Goal: Transaction & Acquisition: Purchase product/service

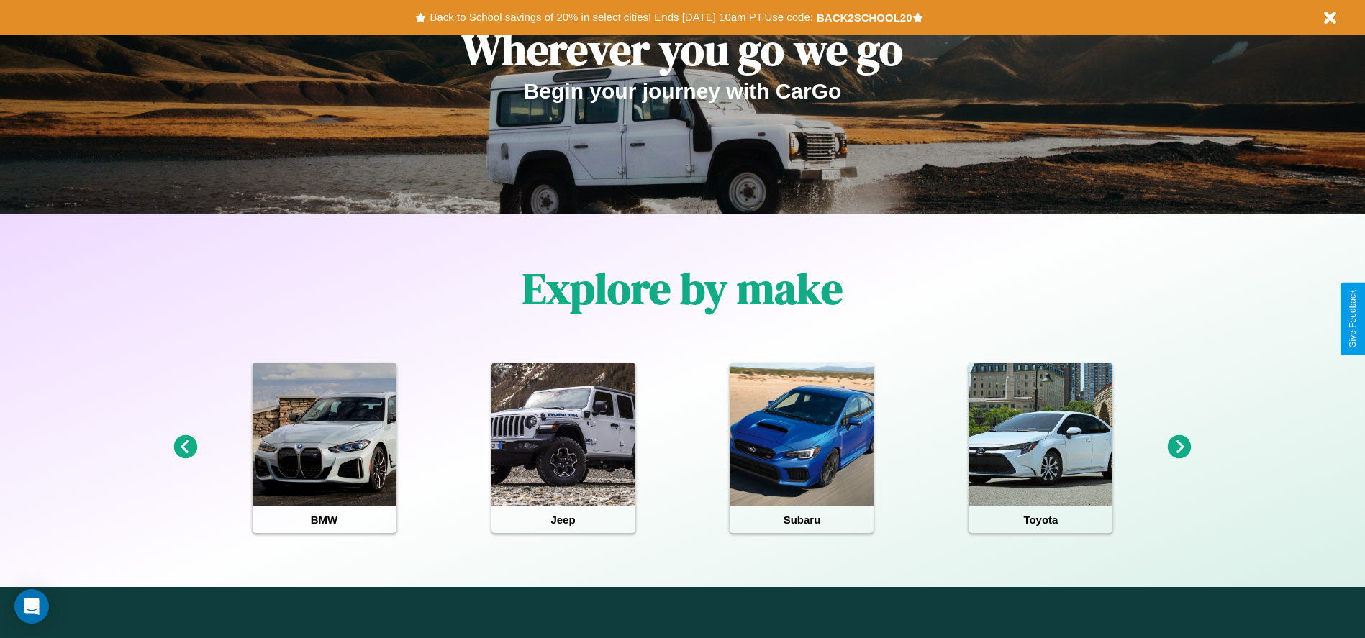
scroll to position [299, 0]
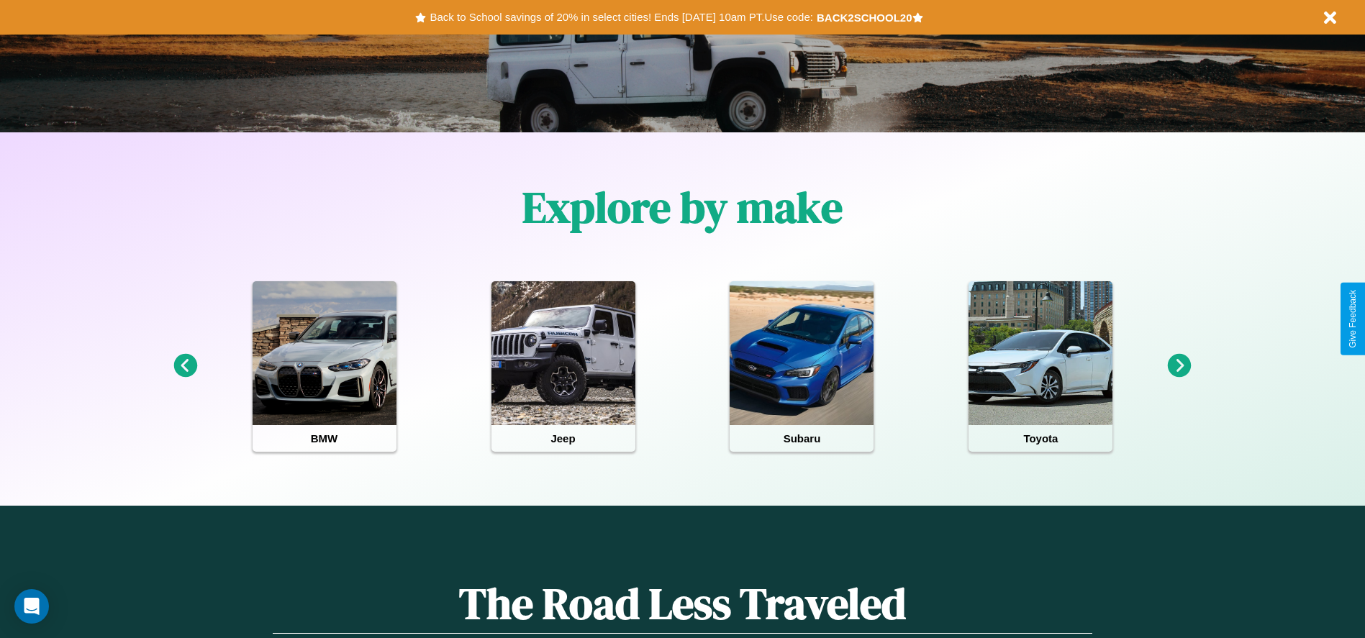
click at [1180, 366] on icon at bounding box center [1180, 366] width 24 height 24
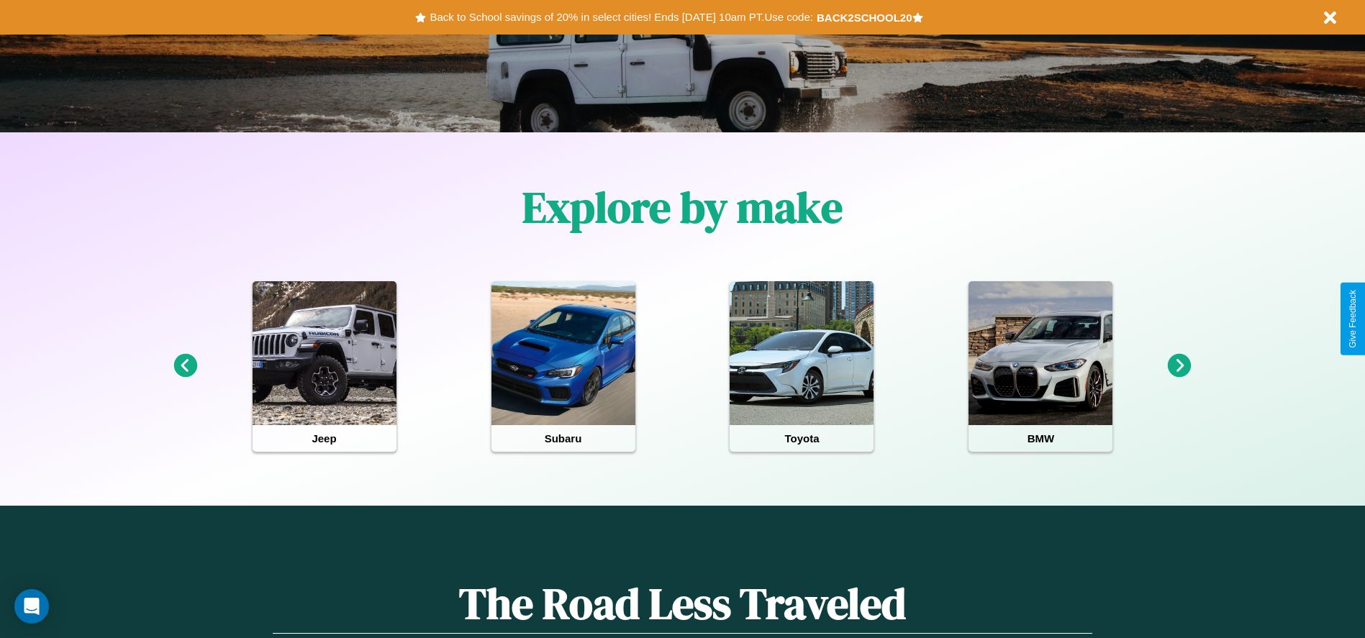
click at [185, 366] on icon at bounding box center [185, 366] width 24 height 24
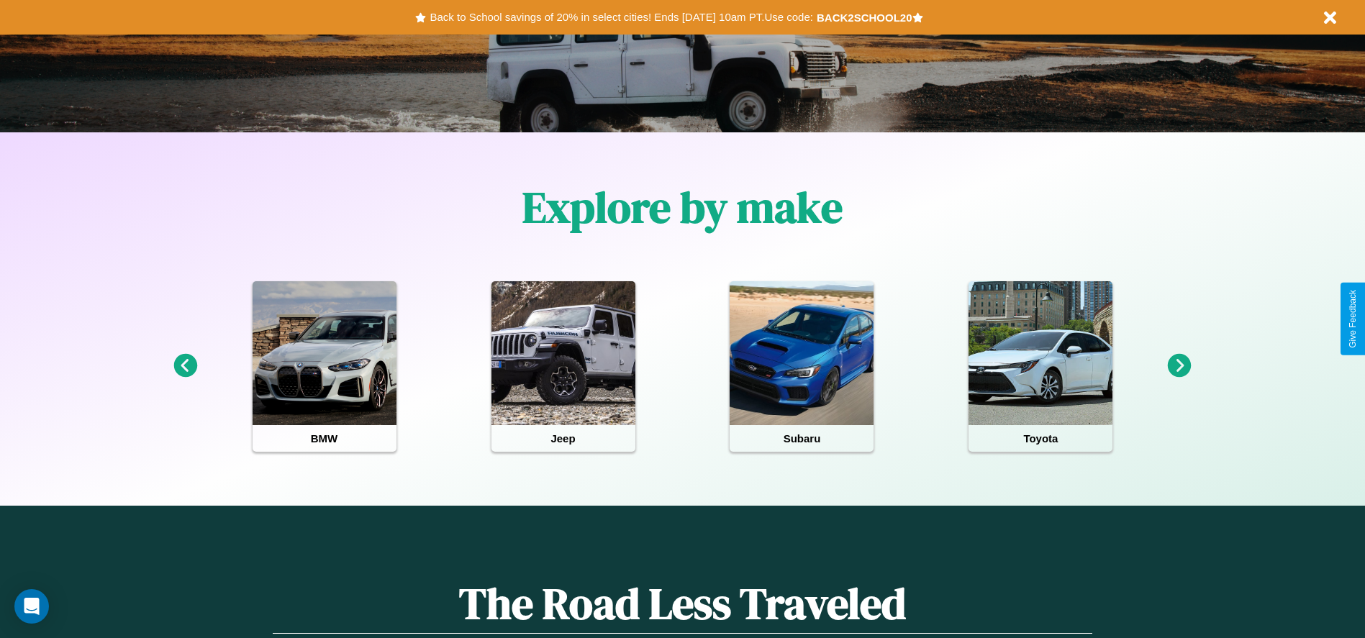
click at [185, 366] on icon at bounding box center [185, 366] width 24 height 24
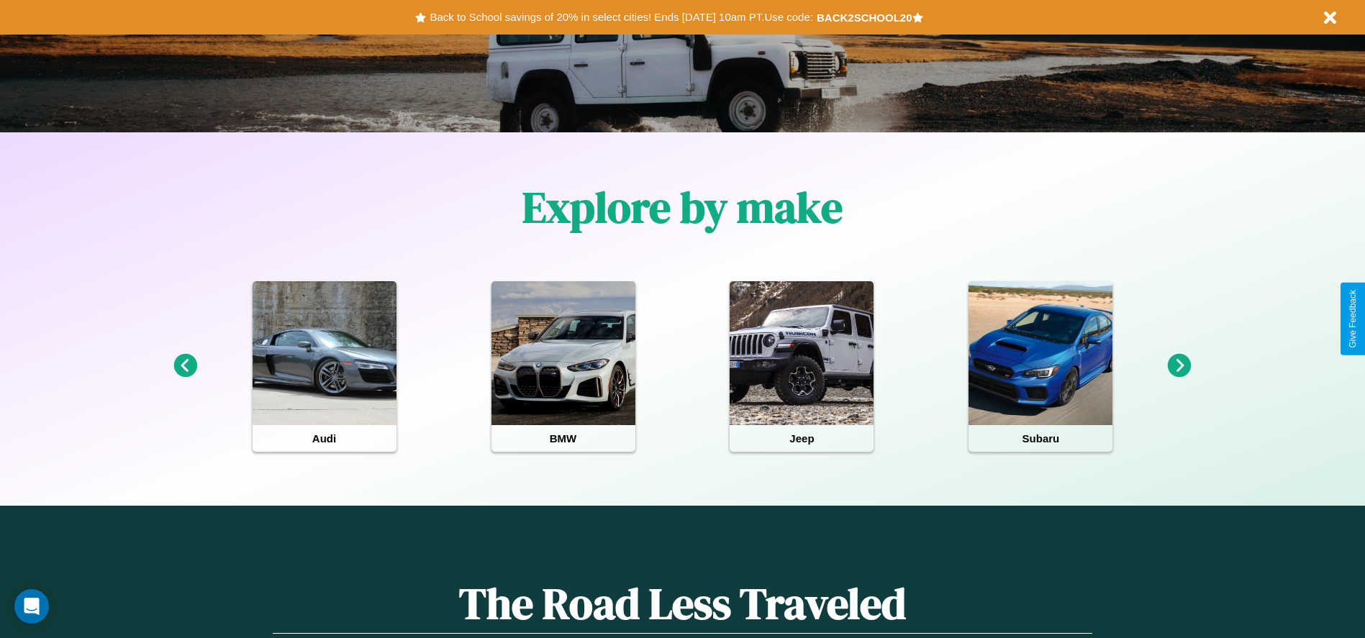
click at [1180, 366] on icon at bounding box center [1180, 366] width 24 height 24
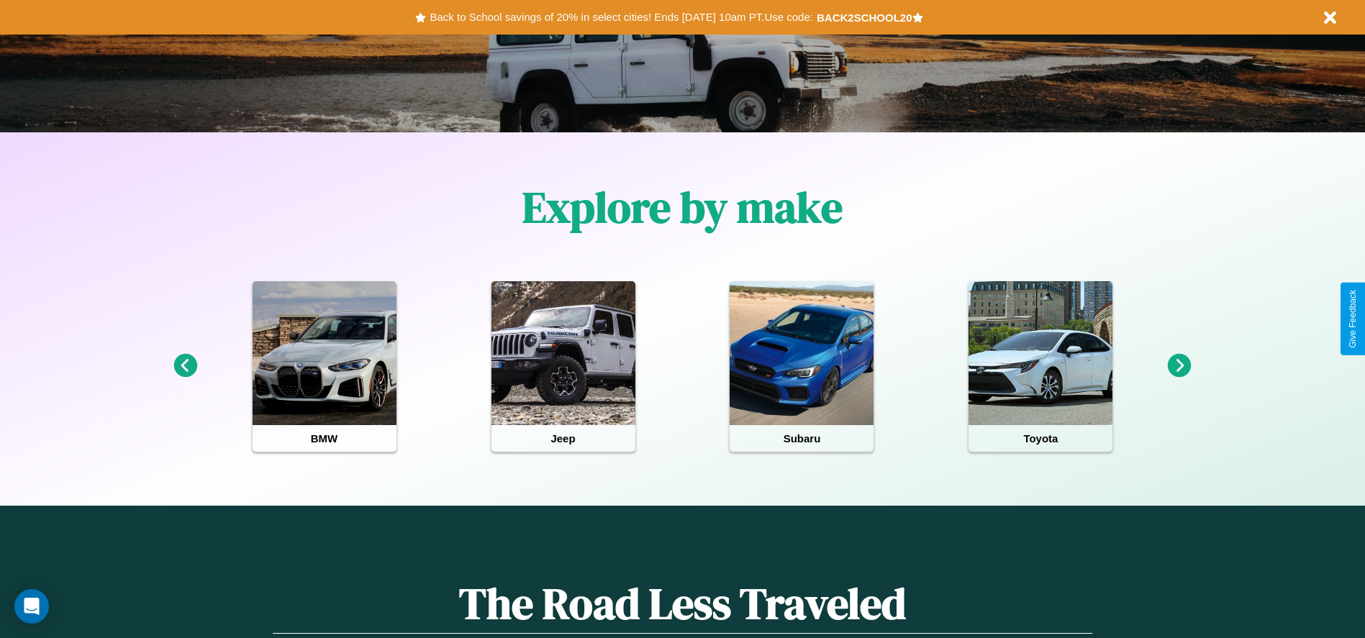
click at [1180, 366] on icon at bounding box center [1180, 366] width 24 height 24
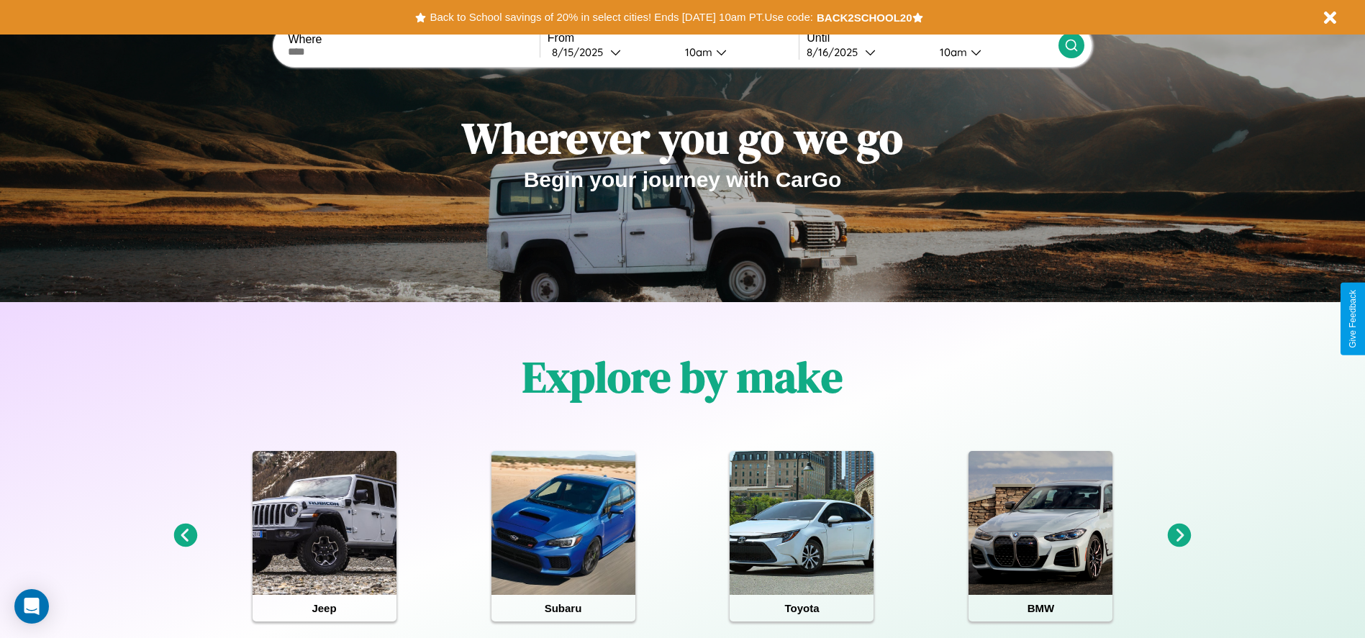
scroll to position [0, 0]
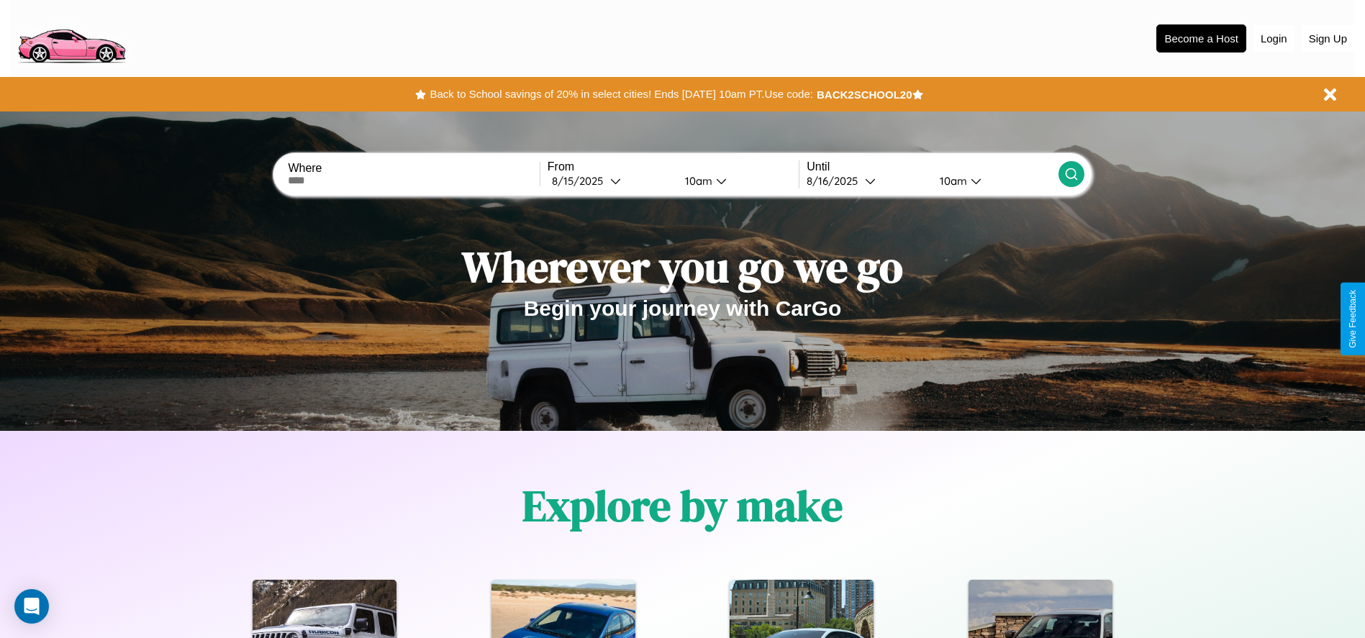
click at [414, 181] on input "text" at bounding box center [413, 181] width 251 height 12
type input "**********"
click at [610, 181] on div "8 / 15 / 2025" at bounding box center [581, 181] width 58 height 14
select select "*"
select select "****"
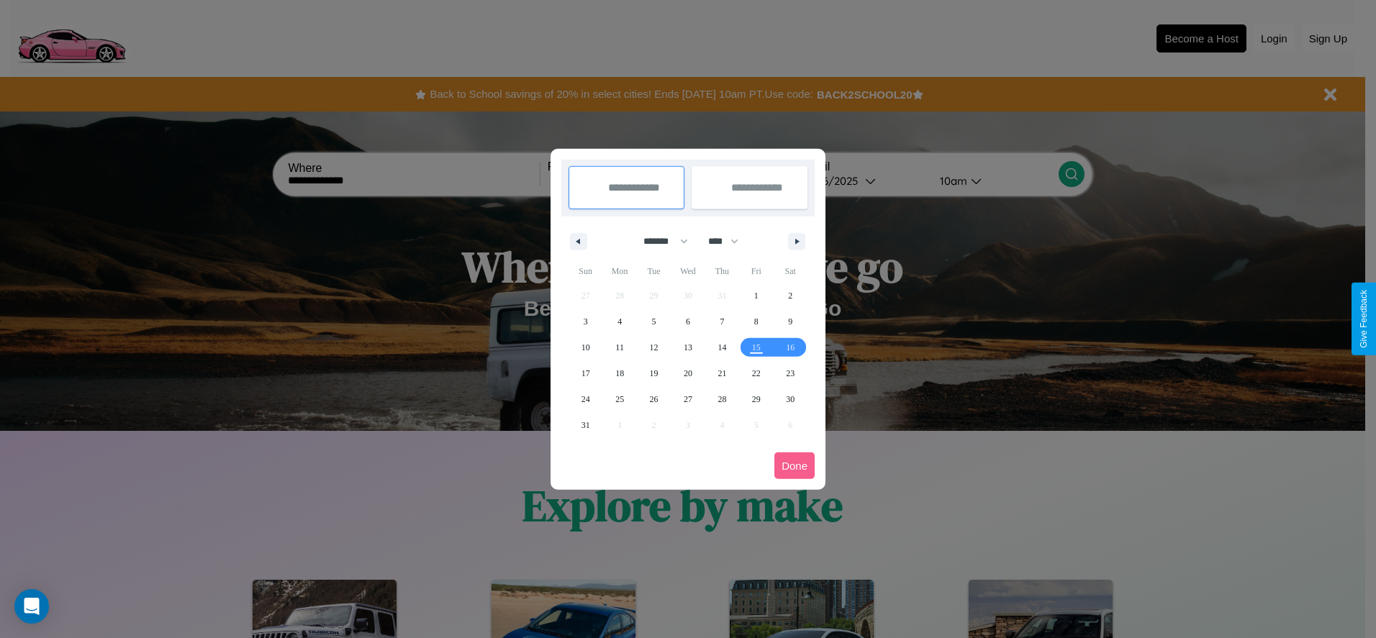
drag, startPoint x: 659, startPoint y: 241, endPoint x: 688, endPoint y: 289, distance: 55.5
click at [659, 241] on select "******* ******** ***** ***** *** **** **** ****** ********* ******* ******** **…" at bounding box center [663, 242] width 61 height 24
select select "*"
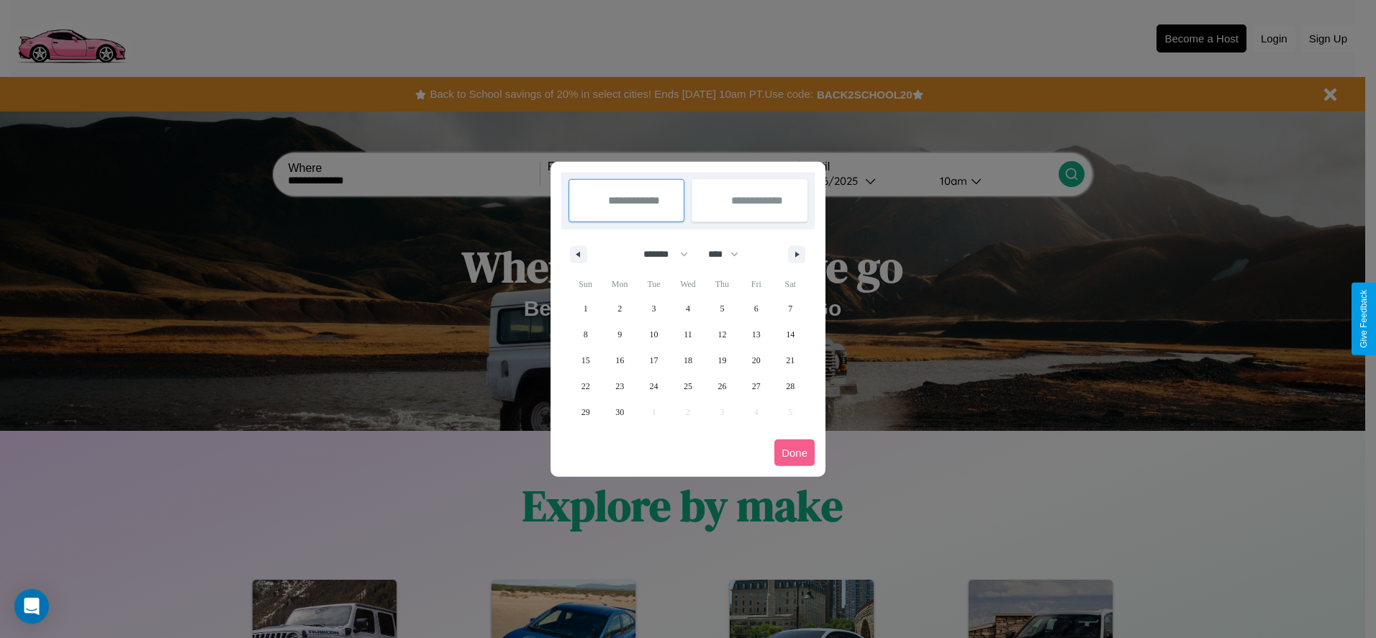
click at [730, 254] on select "**** **** **** **** **** **** **** **** **** **** **** **** **** **** **** ****…" at bounding box center [722, 255] width 43 height 24
select select "****"
click at [654, 334] on span "9" at bounding box center [654, 335] width 4 height 26
type input "**********"
click at [687, 360] on span "17" at bounding box center [688, 361] width 9 height 26
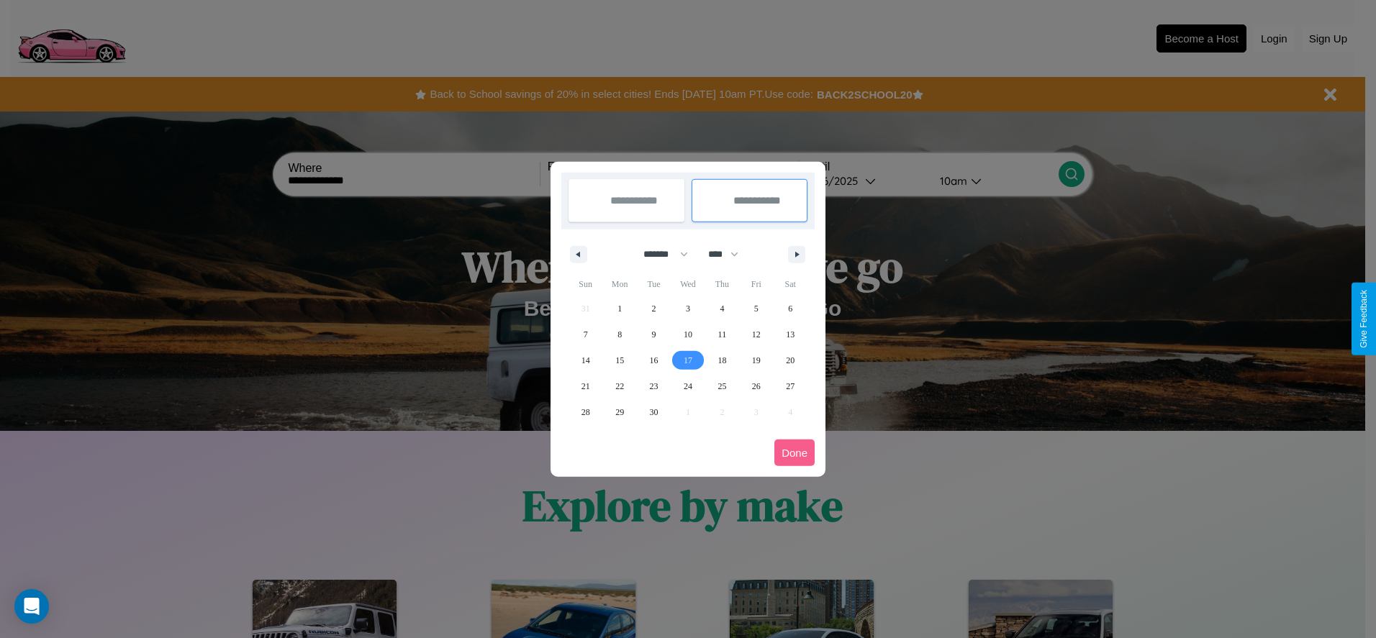
type input "**********"
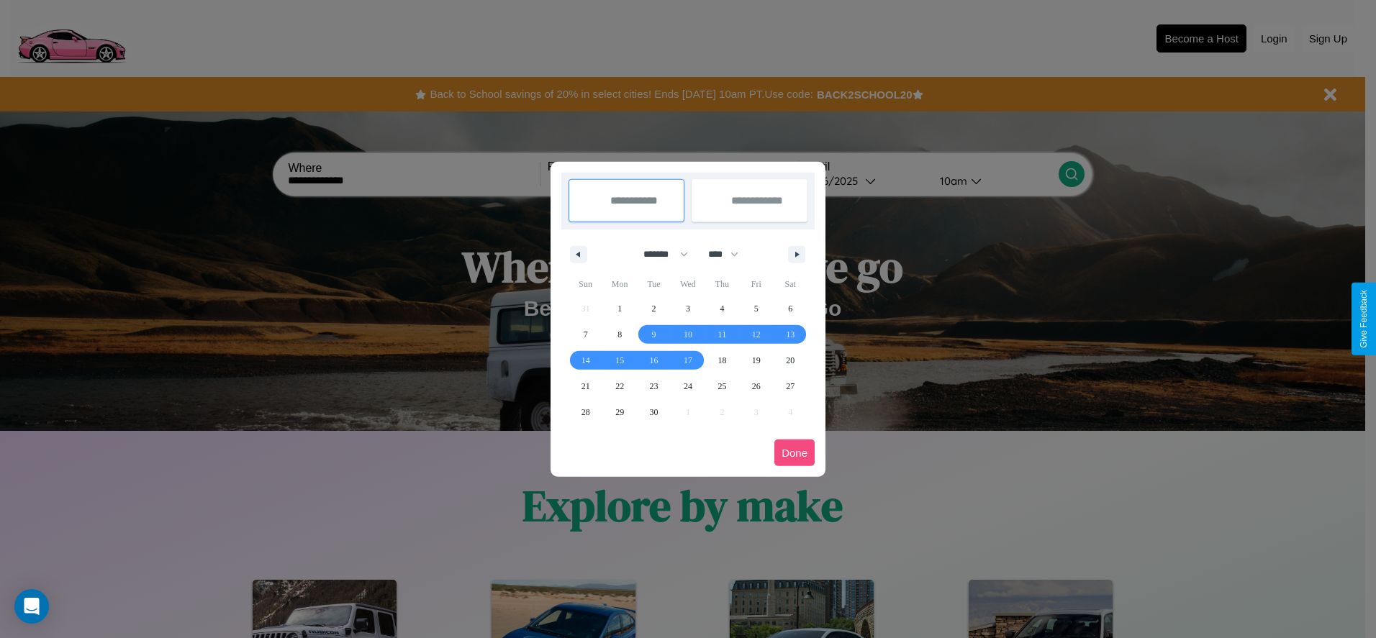
click at [795, 453] on button "Done" at bounding box center [794, 453] width 40 height 27
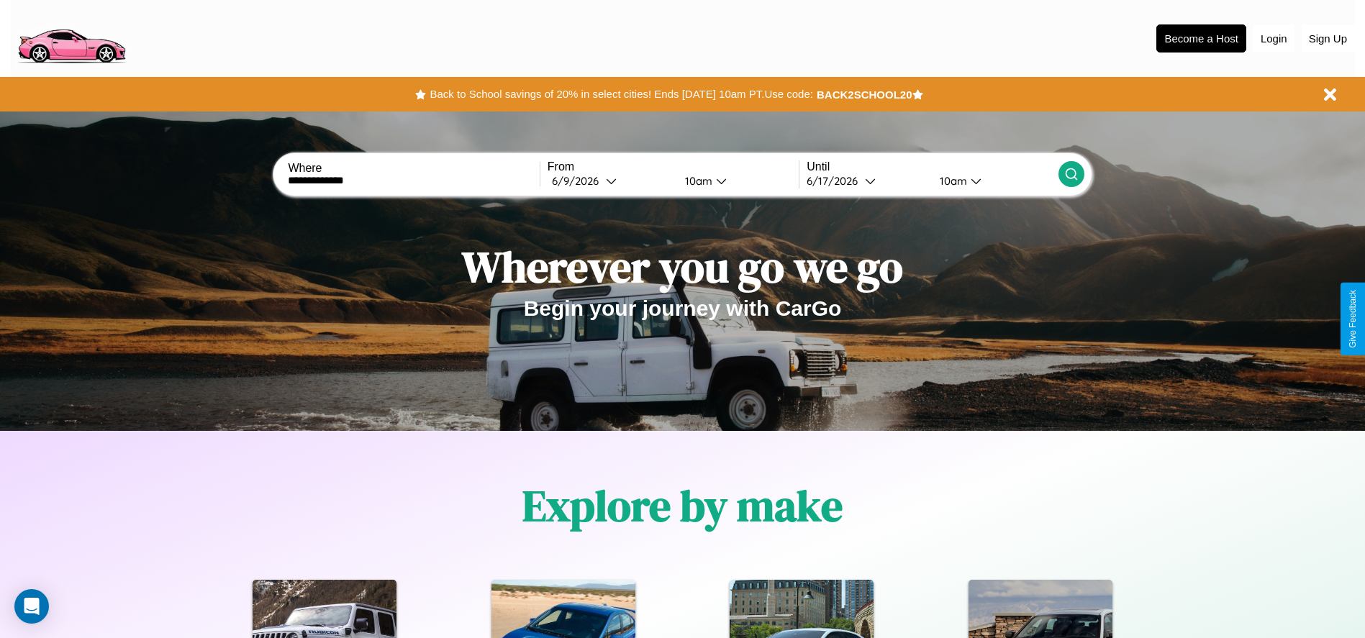
click at [696, 181] on div "10am" at bounding box center [697, 181] width 38 height 14
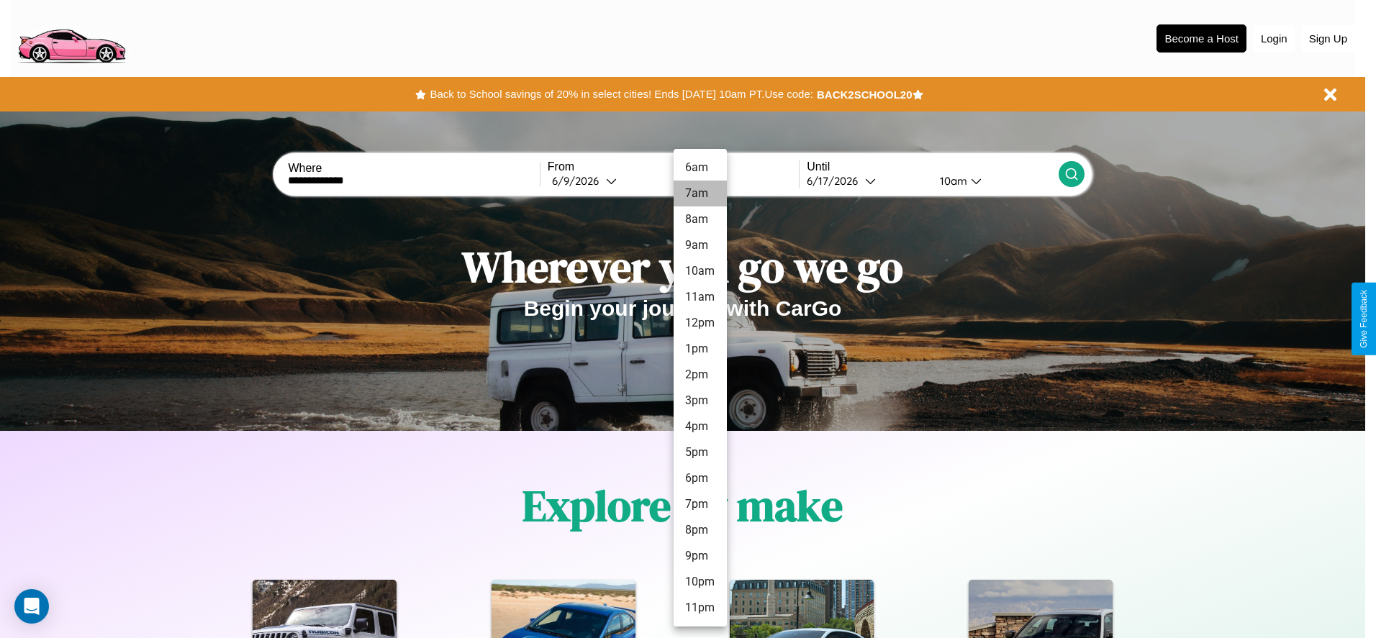
click at [700, 194] on li "7am" at bounding box center [700, 194] width 53 height 26
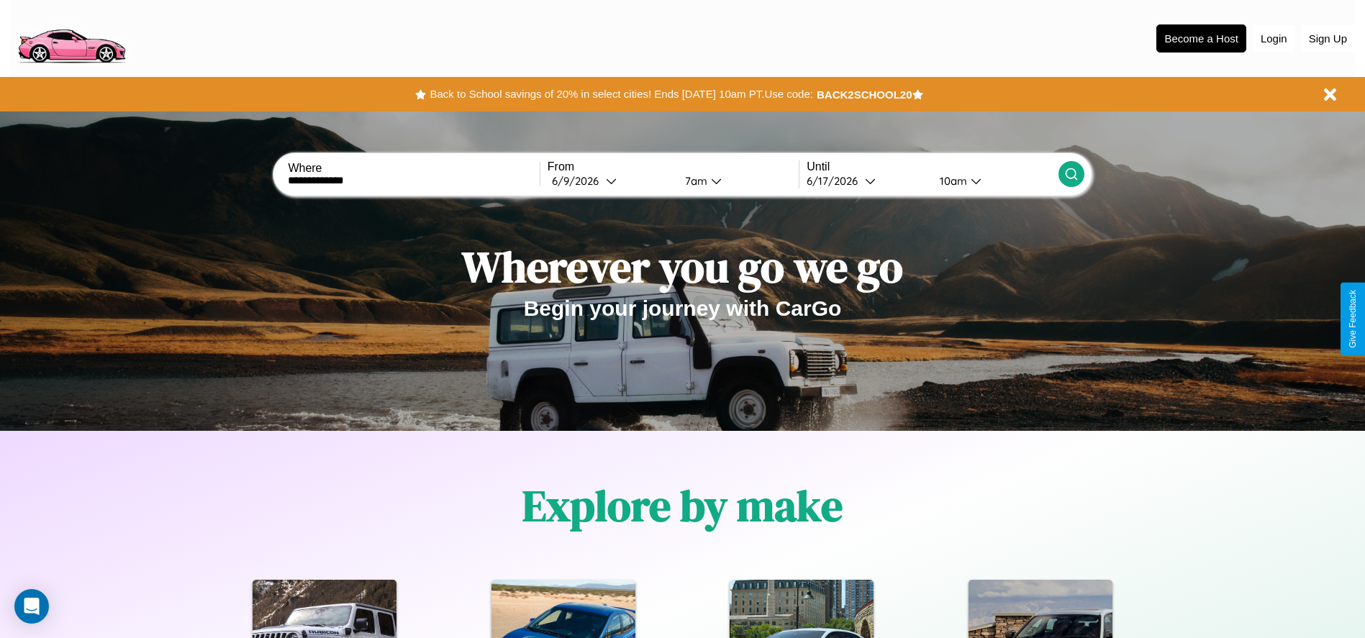
click at [1071, 174] on icon at bounding box center [1072, 174] width 14 height 14
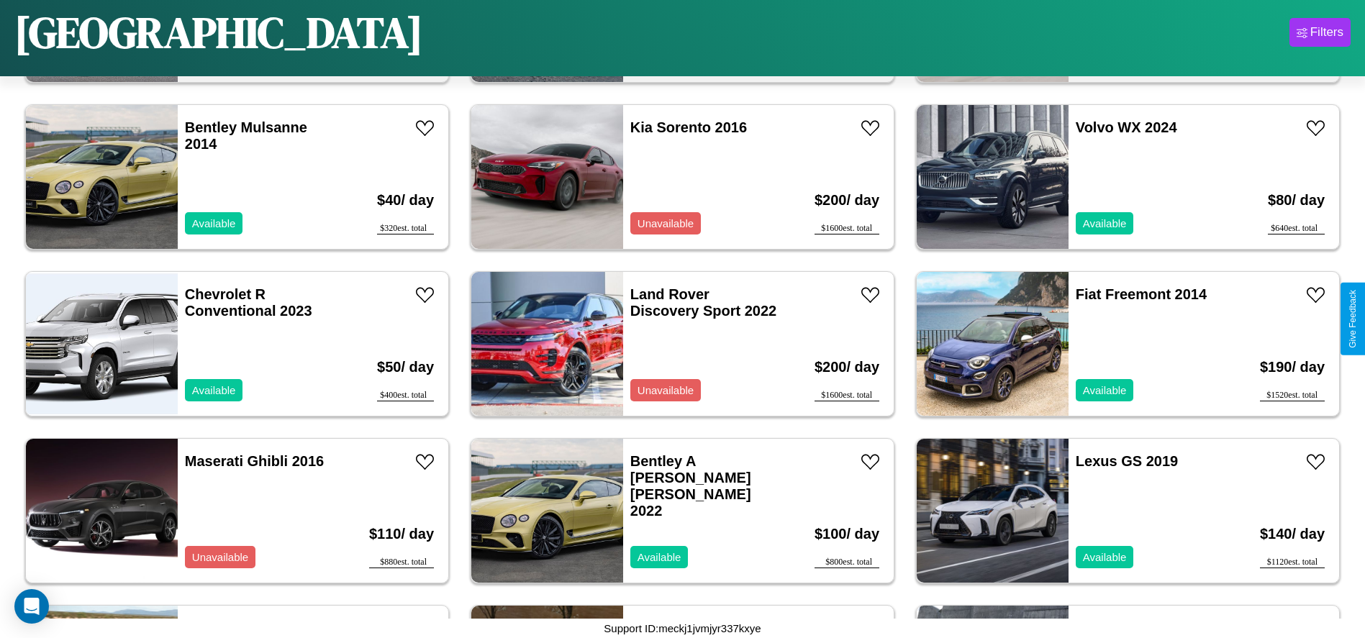
scroll to position [2498, 0]
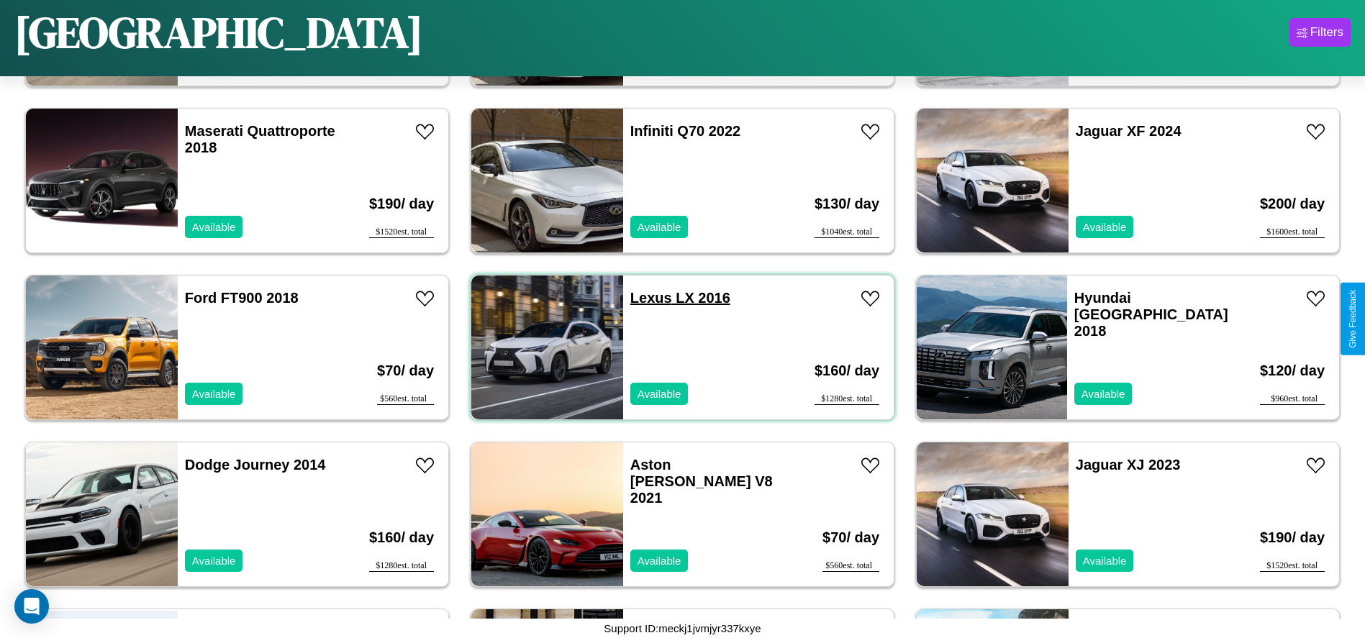
click at [646, 298] on link "Lexus LX 2016" at bounding box center [681, 298] width 100 height 16
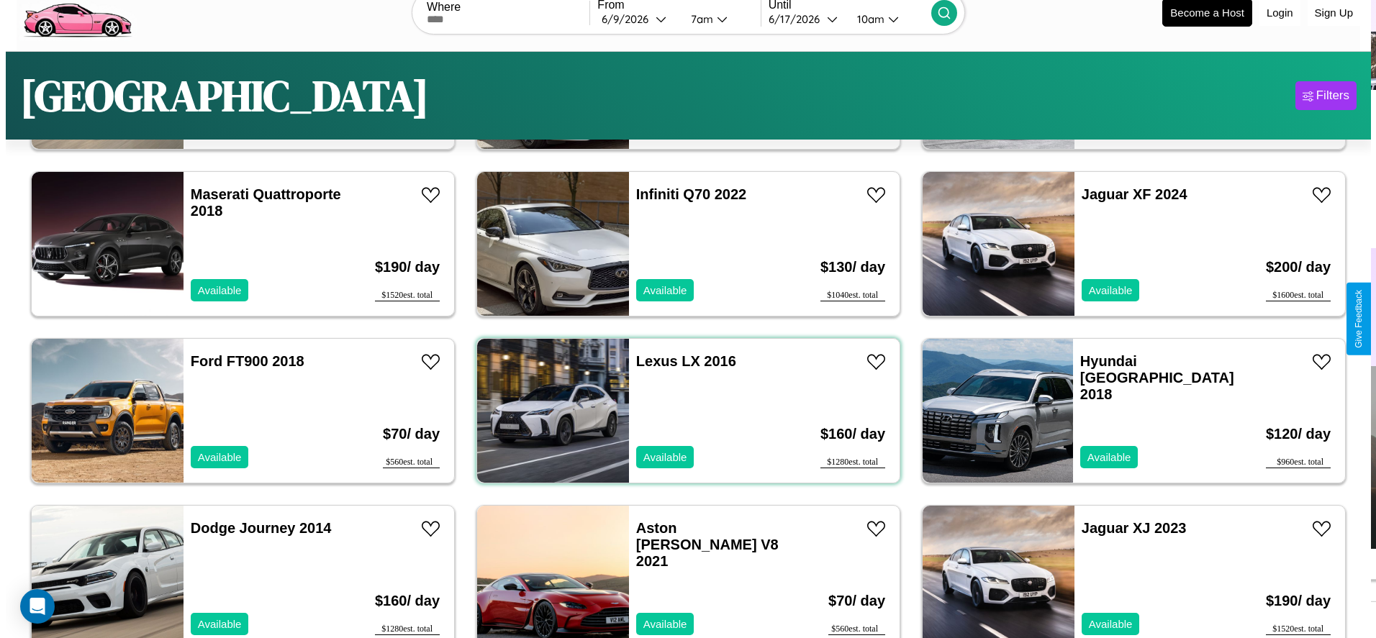
scroll to position [0, 0]
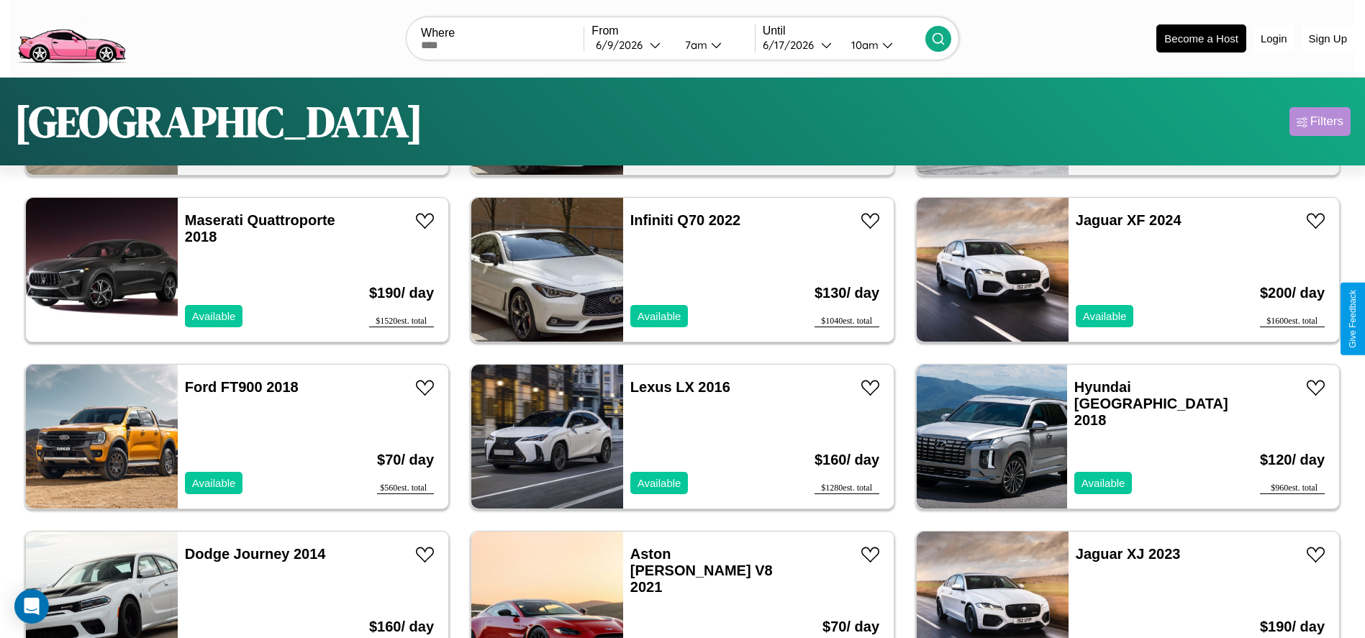
click at [1320, 122] on div "Filters" at bounding box center [1327, 121] width 33 height 14
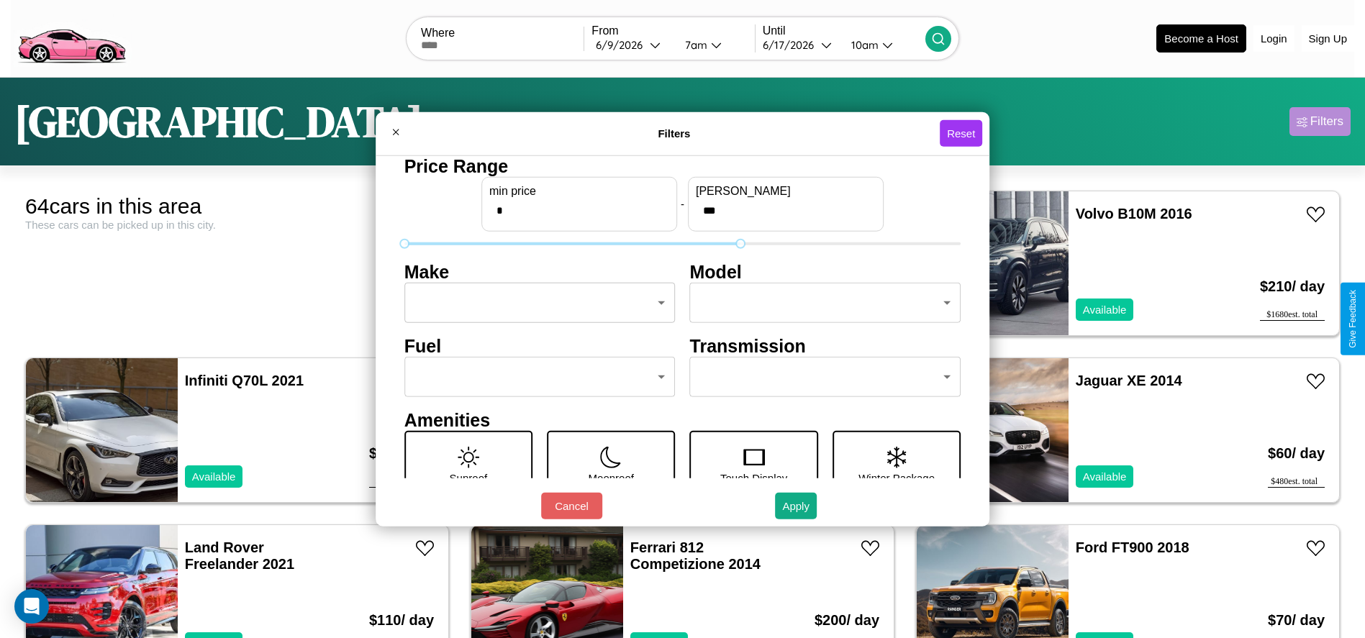
type input "***"
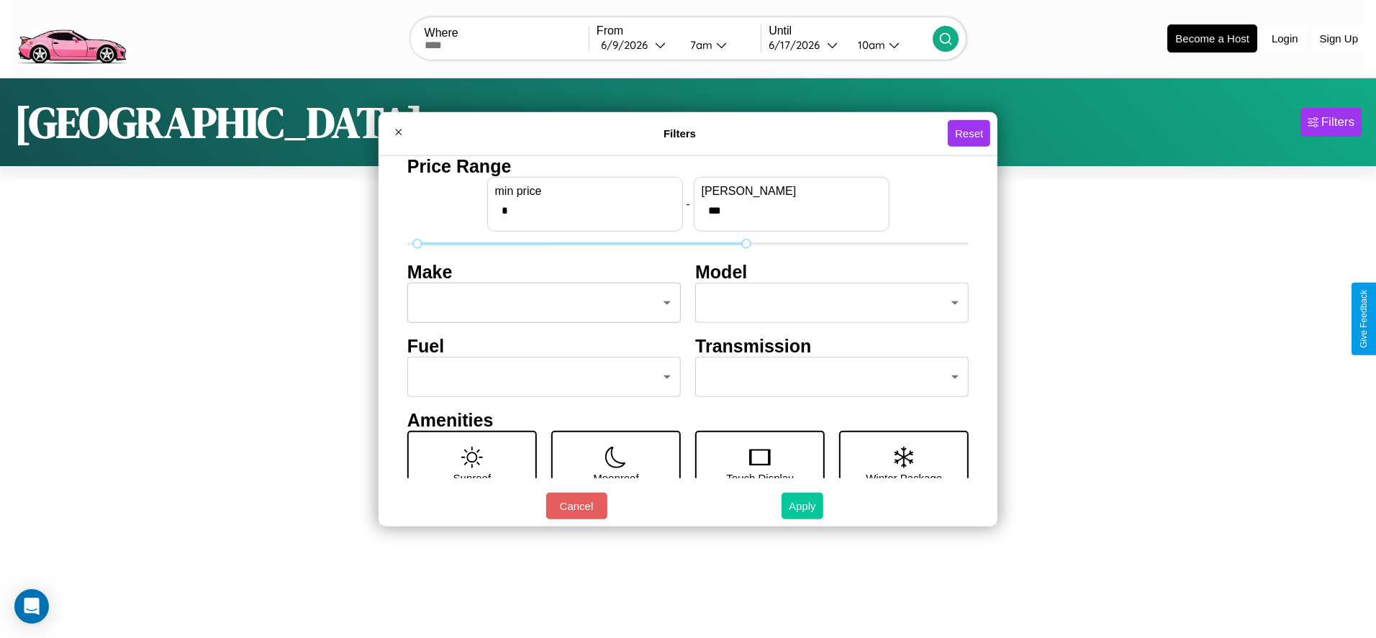
type input "*"
click at [802, 506] on button "Apply" at bounding box center [803, 506] width 42 height 27
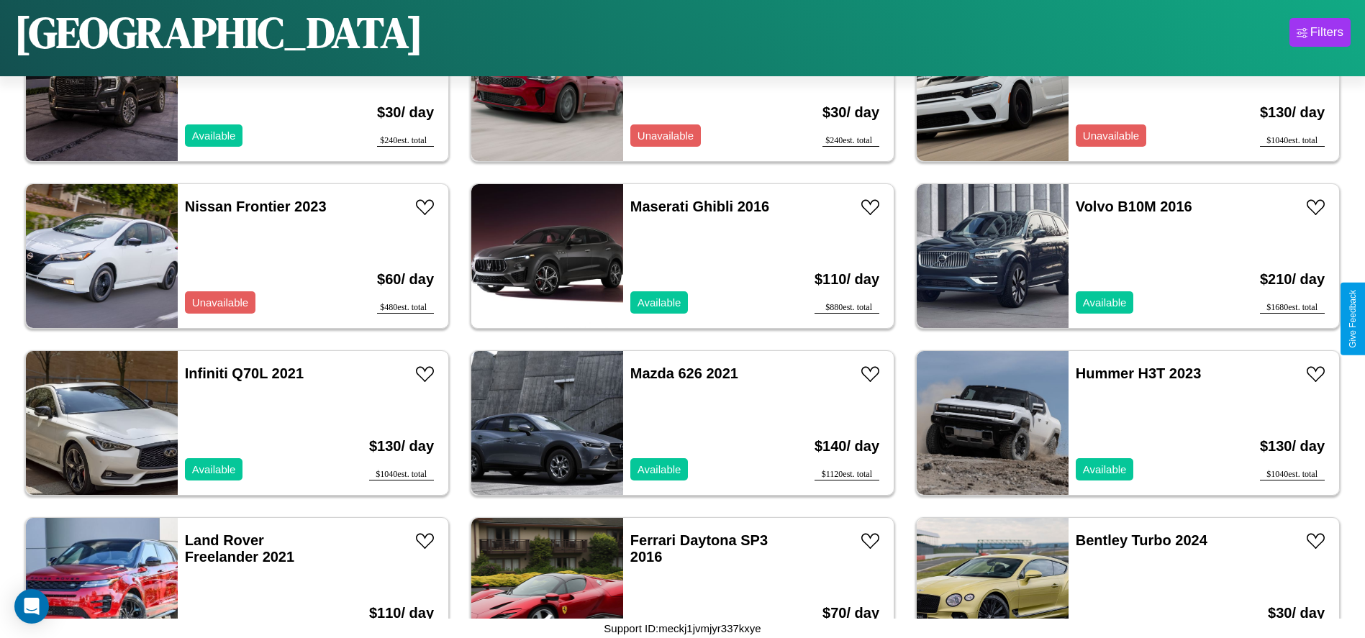
scroll to position [1162, 0]
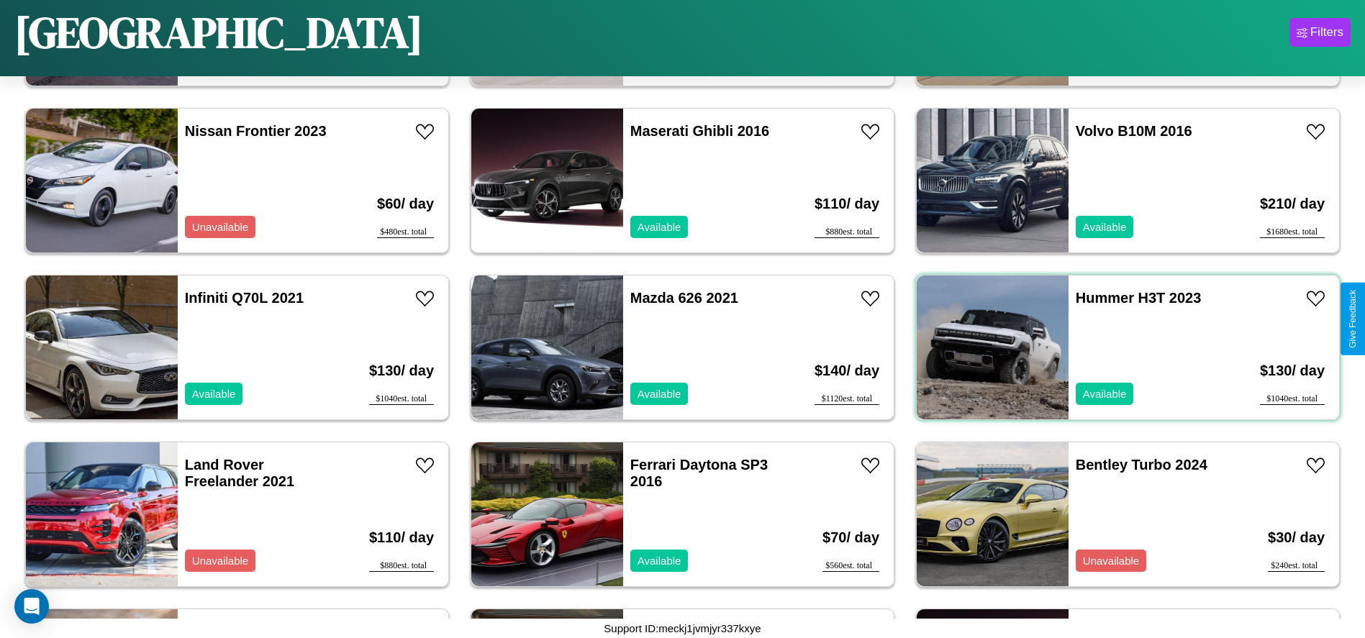
click at [1119, 348] on div "Hummer H3T 2023 Available" at bounding box center [1152, 348] width 166 height 144
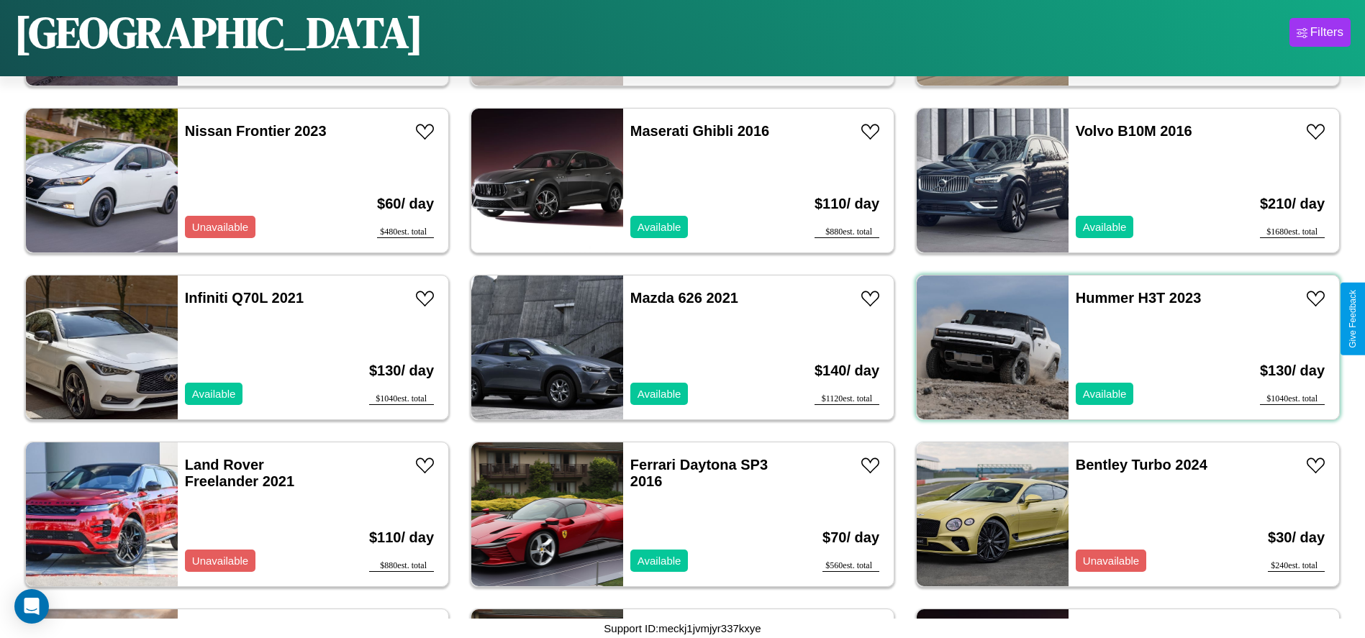
click at [1119, 348] on div "Hummer H3T 2023 Available" at bounding box center [1152, 348] width 166 height 144
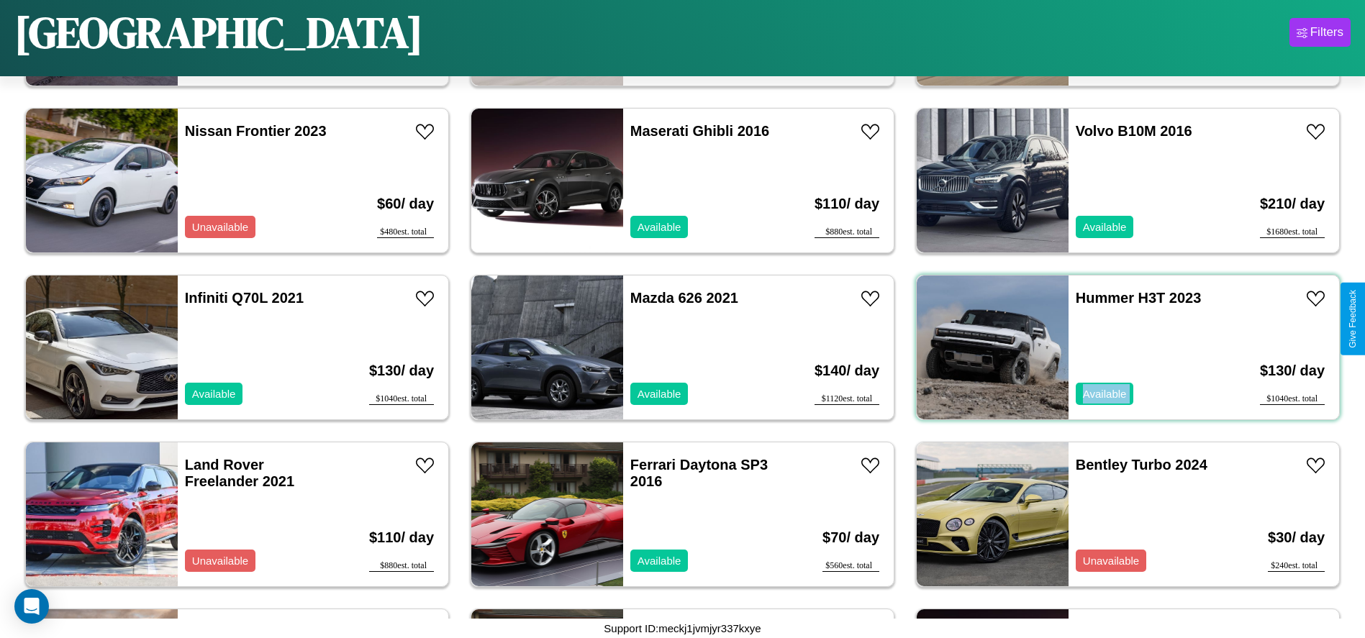
click at [1119, 348] on div "Hummer H3T 2023 Available" at bounding box center [1152, 348] width 166 height 144
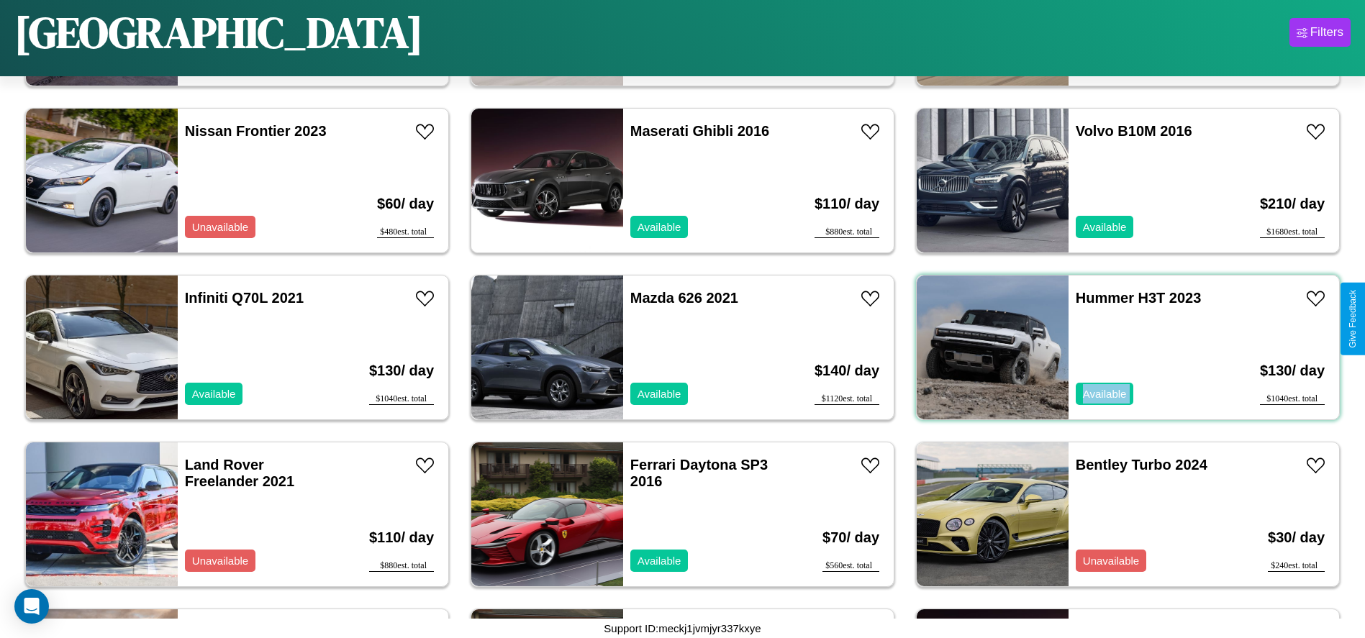
click at [1119, 348] on div "Hummer H3T 2023 Available" at bounding box center [1152, 348] width 166 height 144
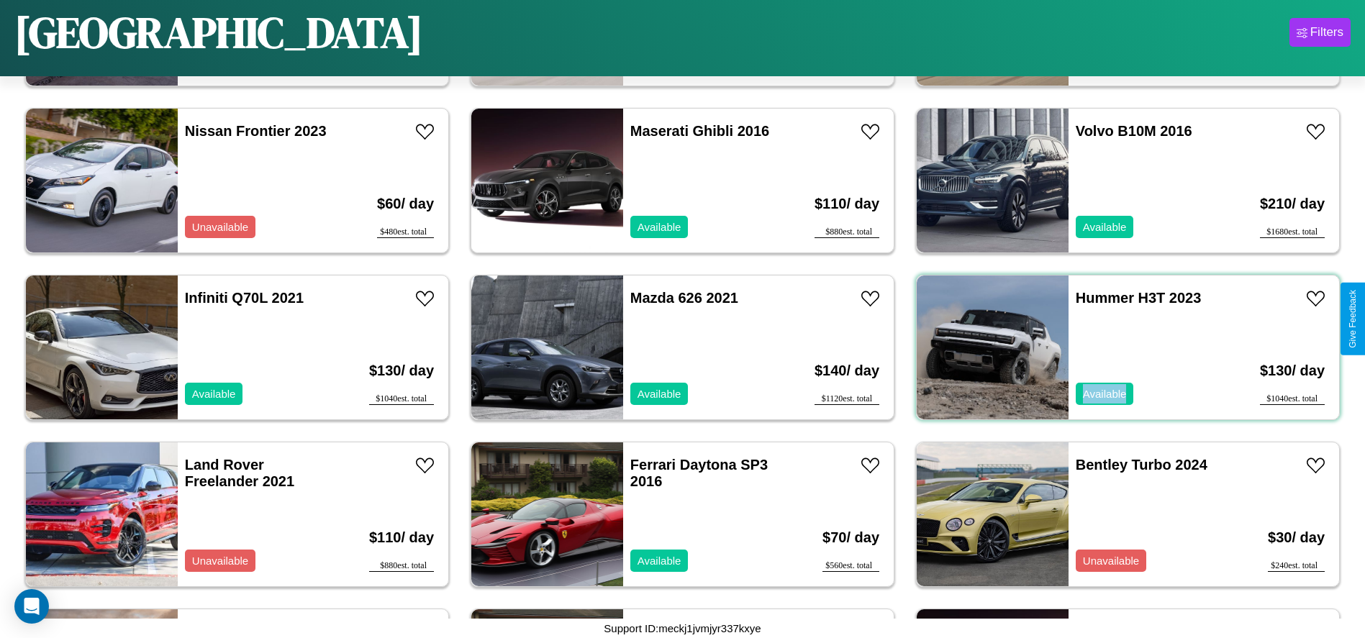
click at [1119, 348] on div "Hummer H3T 2023 Available" at bounding box center [1152, 348] width 166 height 144
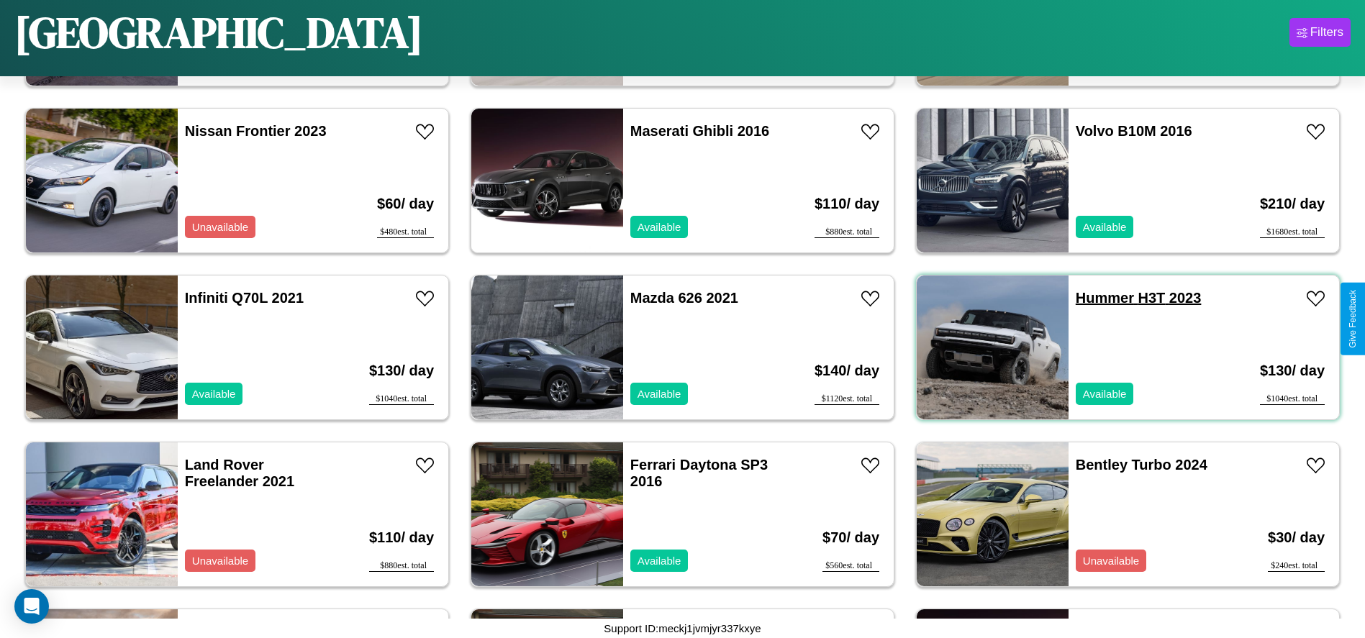
click at [1096, 298] on link "Hummer H3T 2023" at bounding box center [1139, 298] width 126 height 16
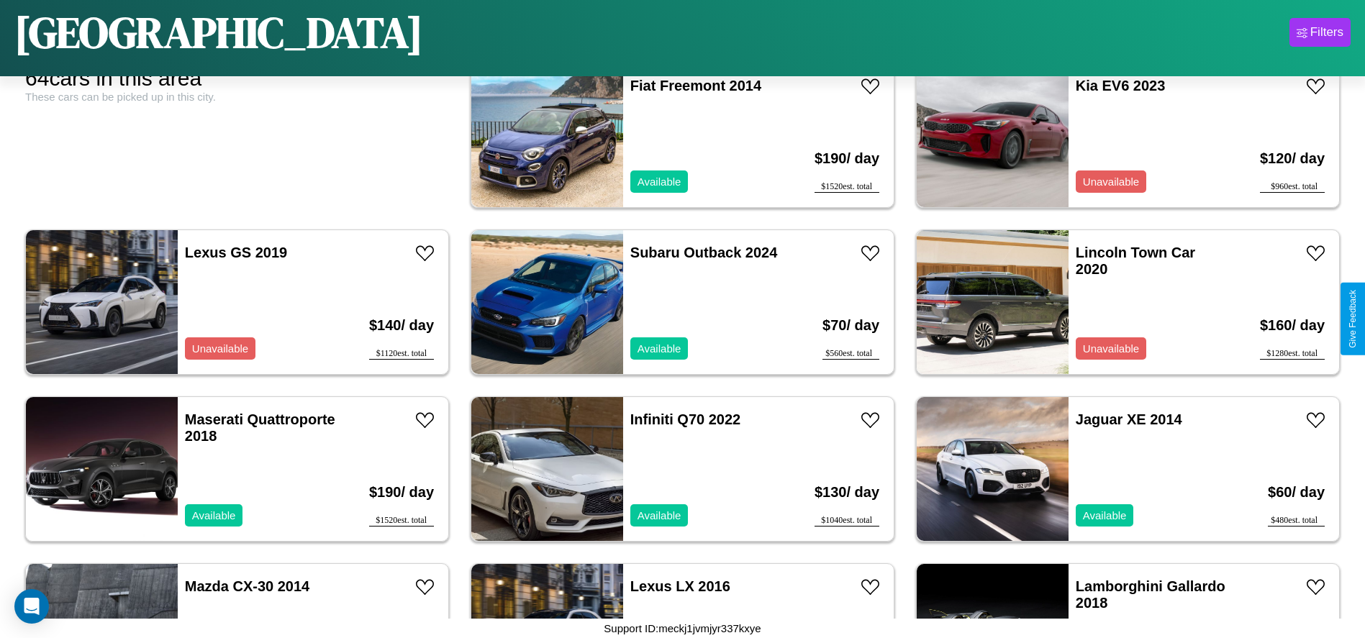
scroll to position [0, 0]
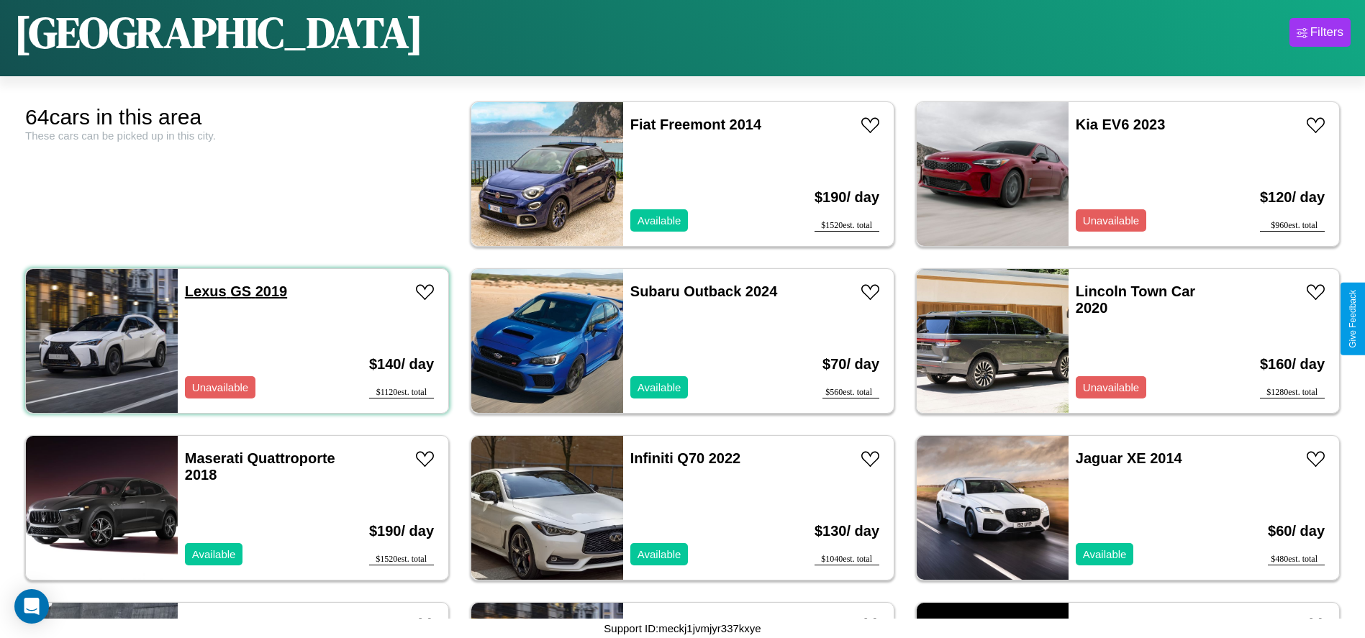
click at [204, 292] on link "Lexus GS 2019" at bounding box center [236, 292] width 102 height 16
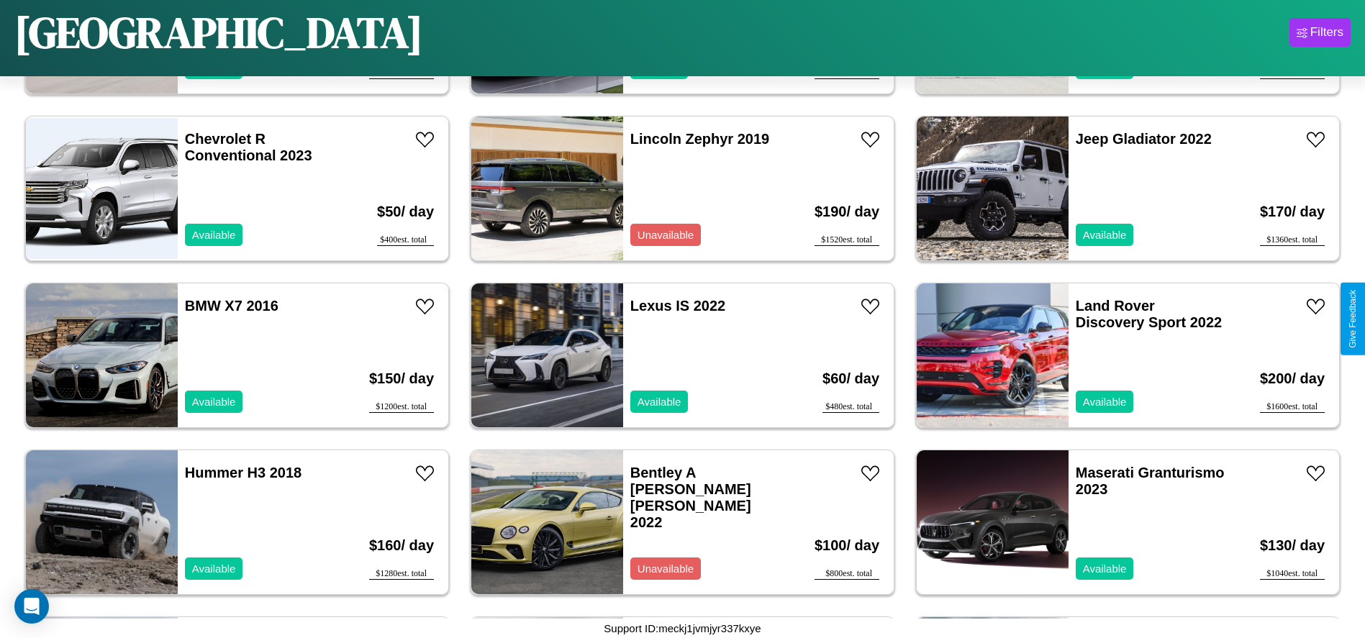
scroll to position [2999, 0]
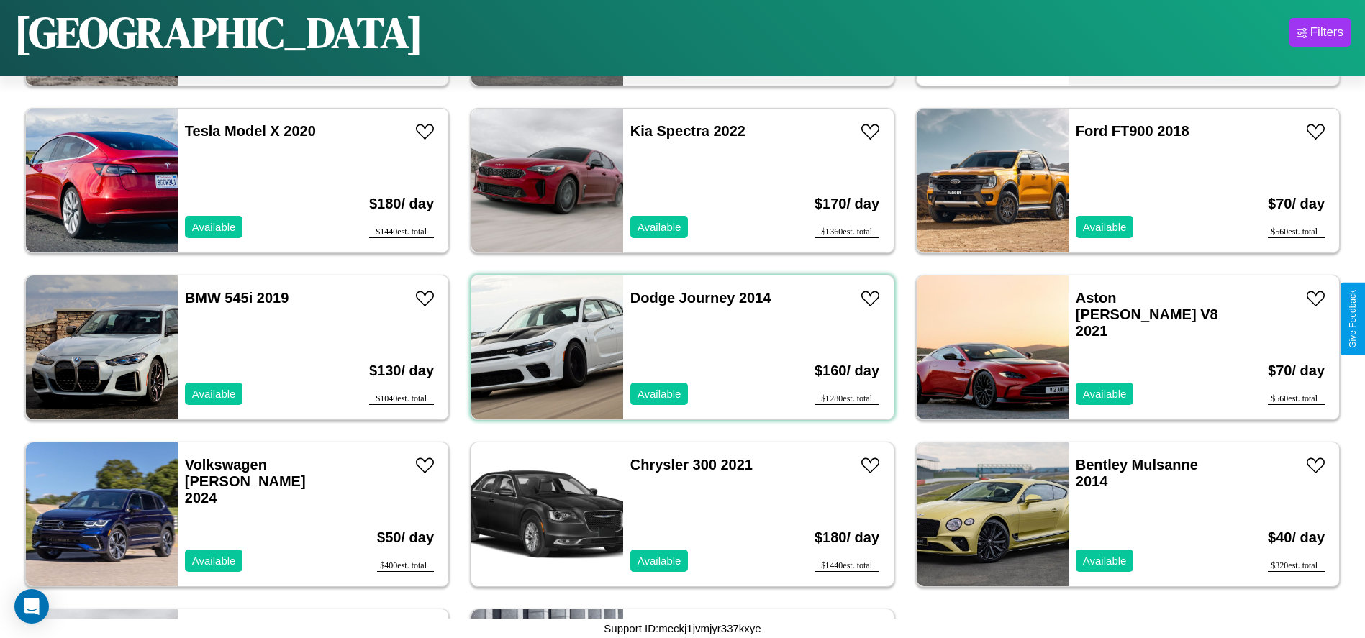
click at [677, 348] on div "Dodge Journey 2014 Available" at bounding box center [706, 348] width 166 height 144
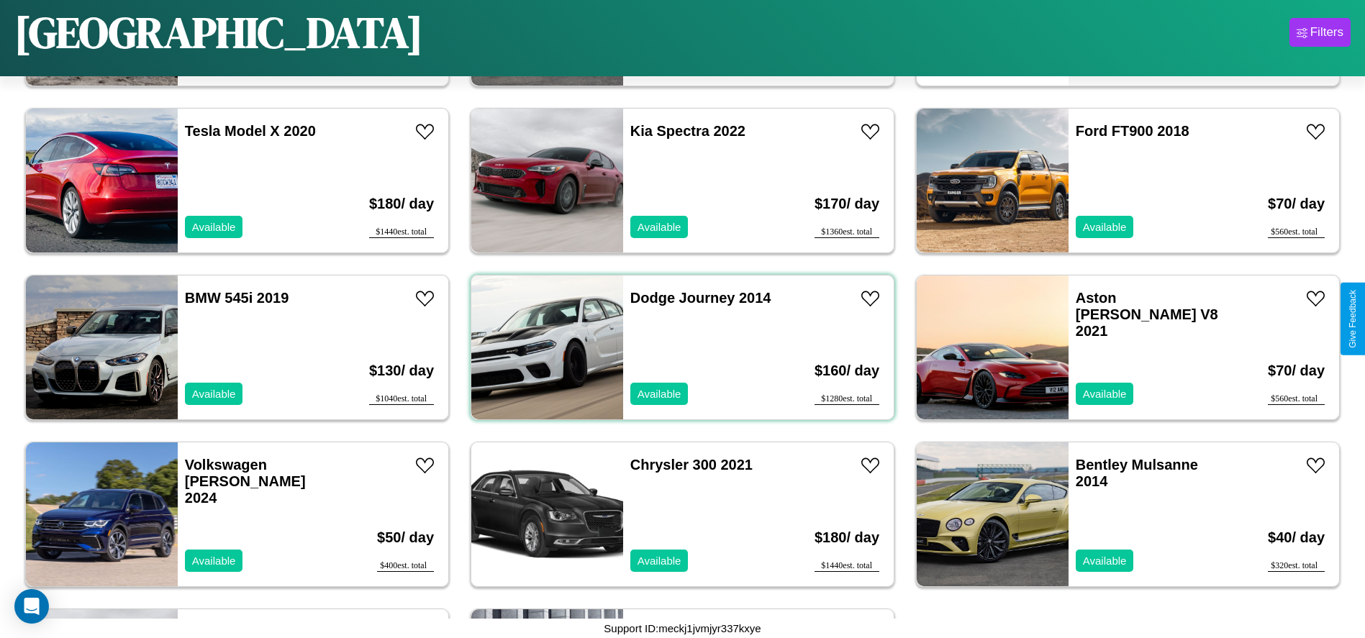
click at [677, 348] on div "Dodge Journey 2014 Available" at bounding box center [706, 348] width 166 height 144
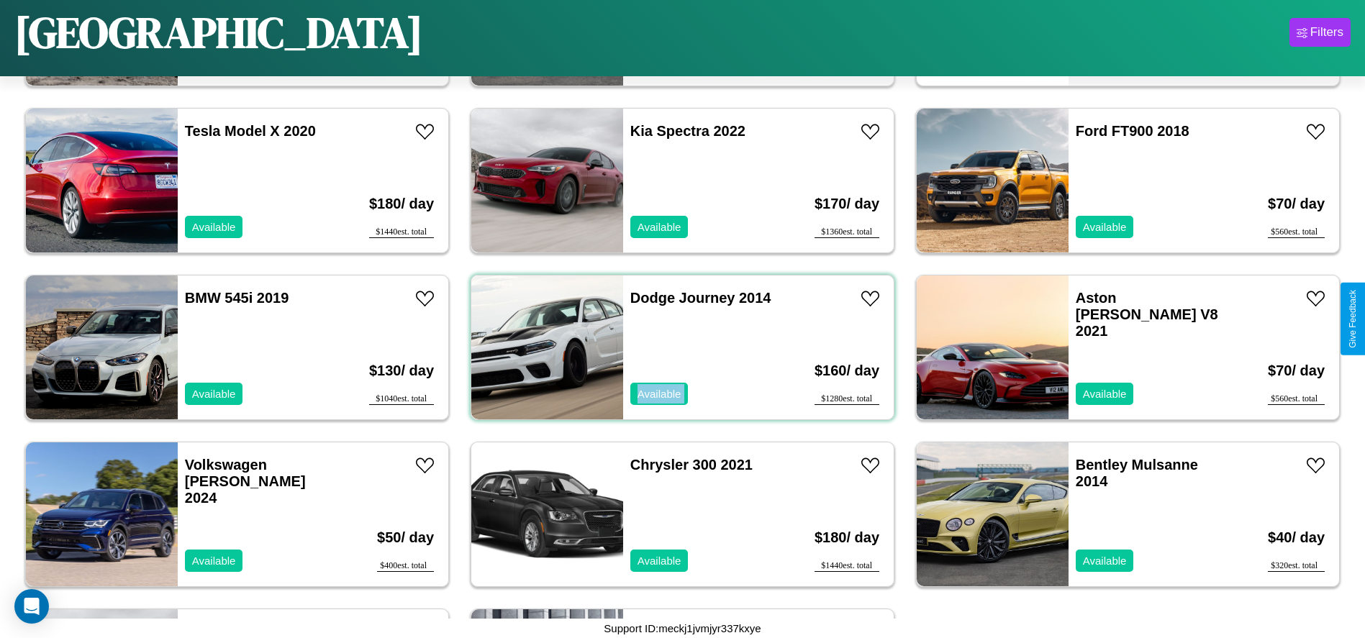
click at [677, 348] on div "Dodge Journey 2014 Available" at bounding box center [706, 348] width 166 height 144
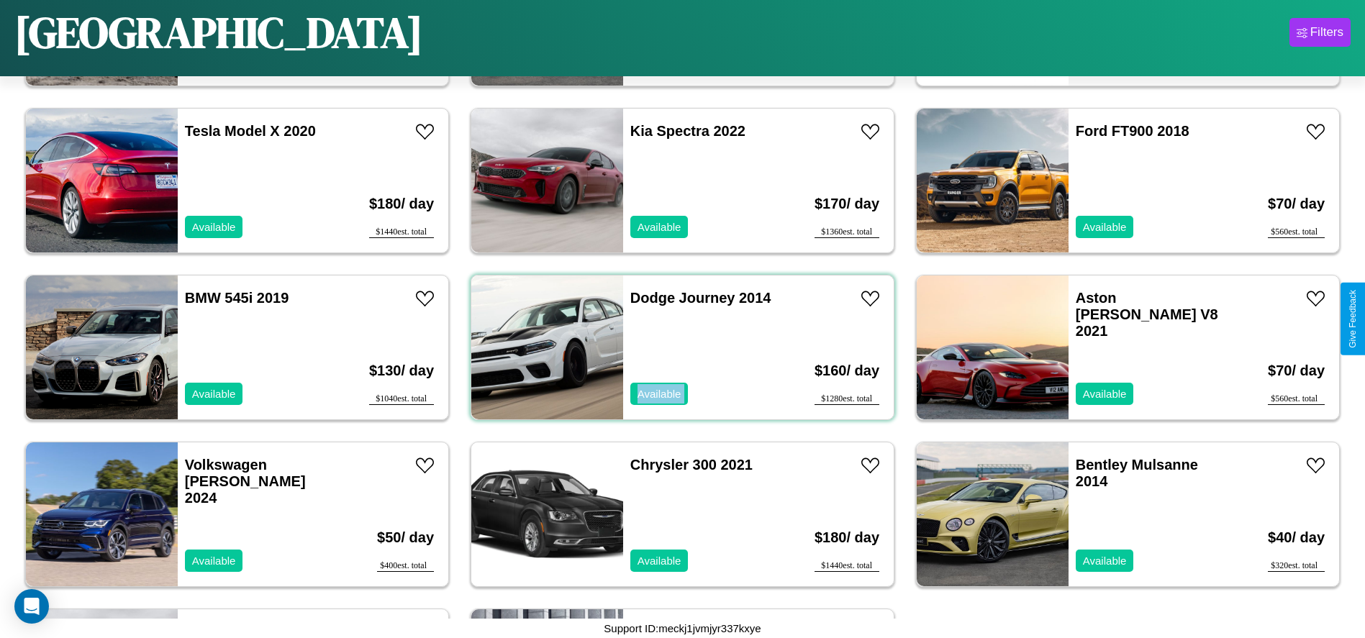
click at [677, 348] on div "Dodge Journey 2014 Available" at bounding box center [706, 348] width 166 height 144
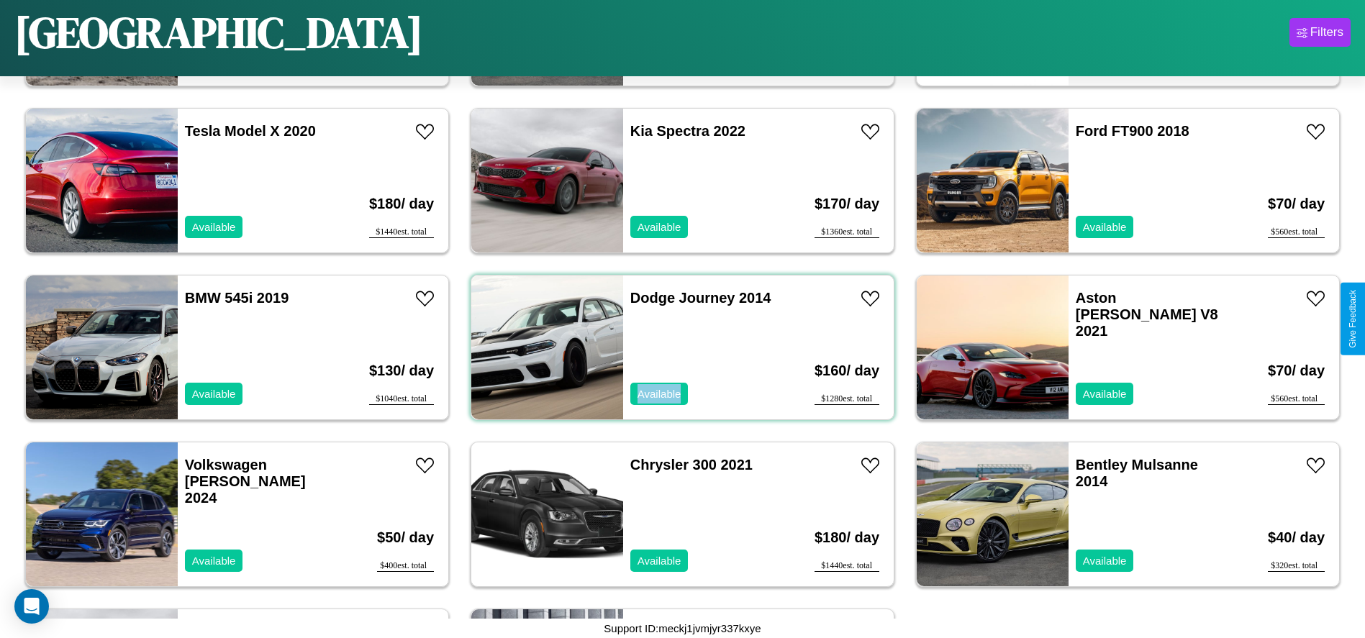
click at [677, 348] on div "Dodge Journey 2014 Available" at bounding box center [706, 348] width 166 height 144
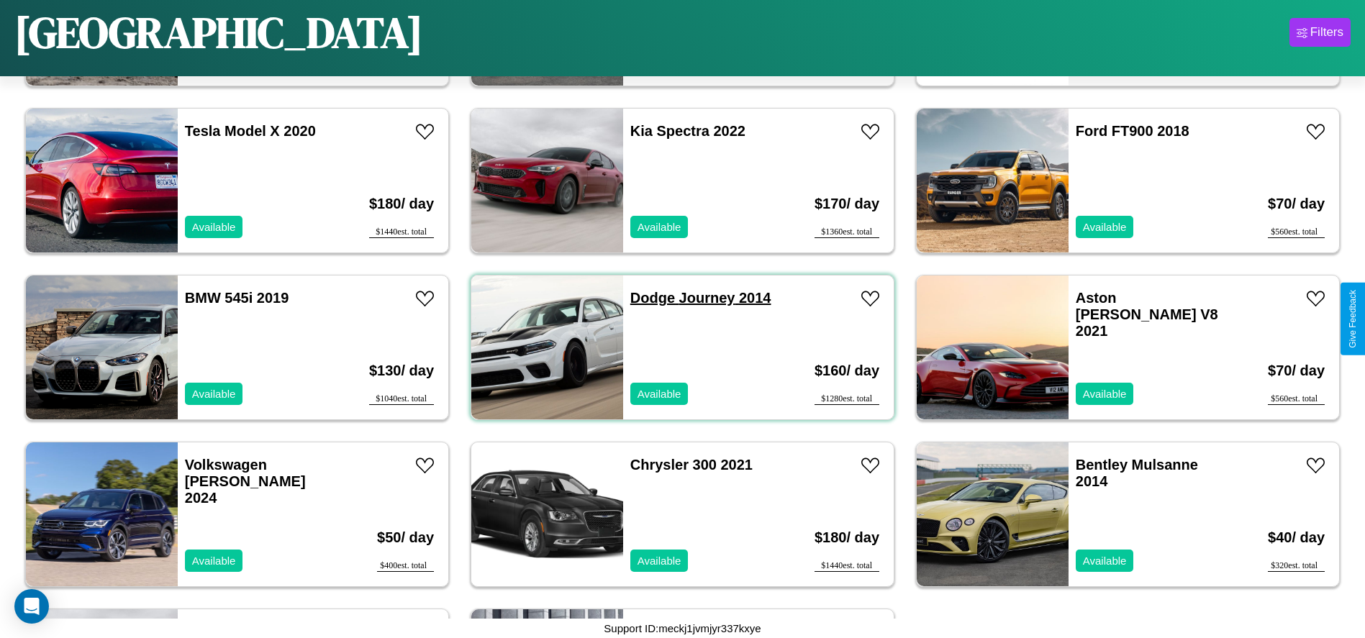
click at [647, 298] on link "Dodge Journey 2014" at bounding box center [701, 298] width 141 height 16
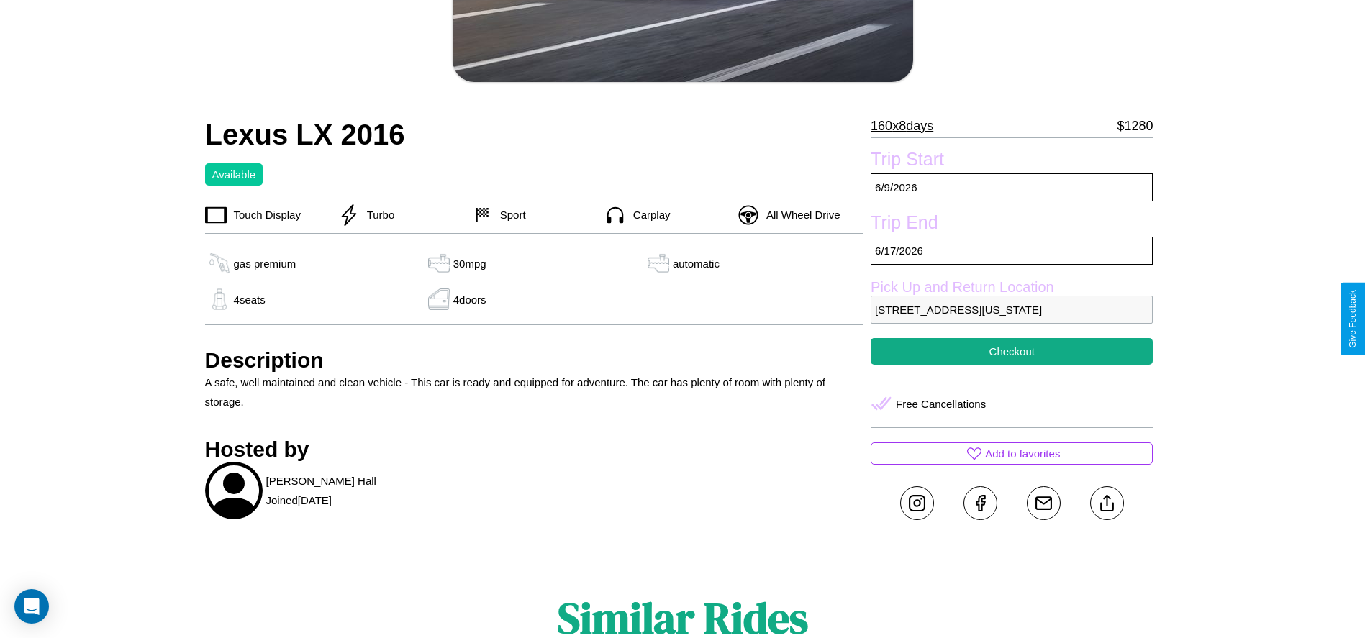
scroll to position [341, 0]
click at [1012, 319] on p "[STREET_ADDRESS][US_STATE]" at bounding box center [1012, 309] width 282 height 28
click at [1012, 319] on p "1055 Elm Street San Francisco California 46246 United States" at bounding box center [1012, 309] width 282 height 28
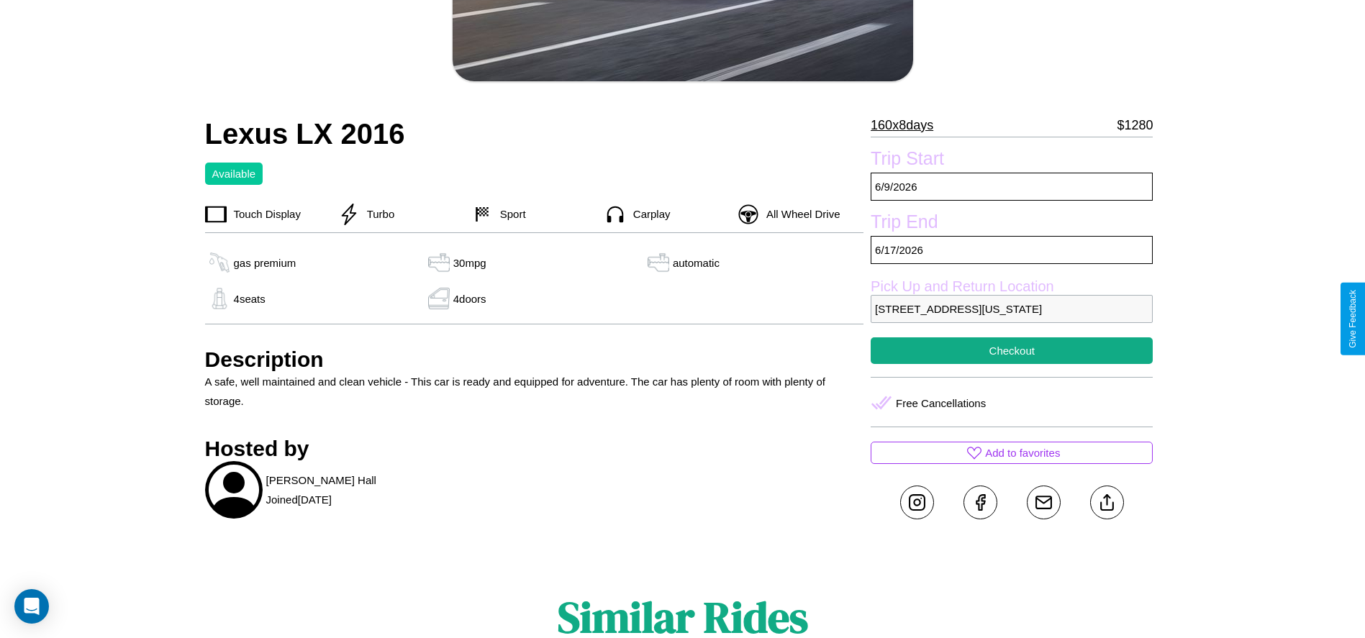
click at [1012, 319] on p "1055 Elm Street San Francisco California 46246 United States" at bounding box center [1012, 309] width 282 height 28
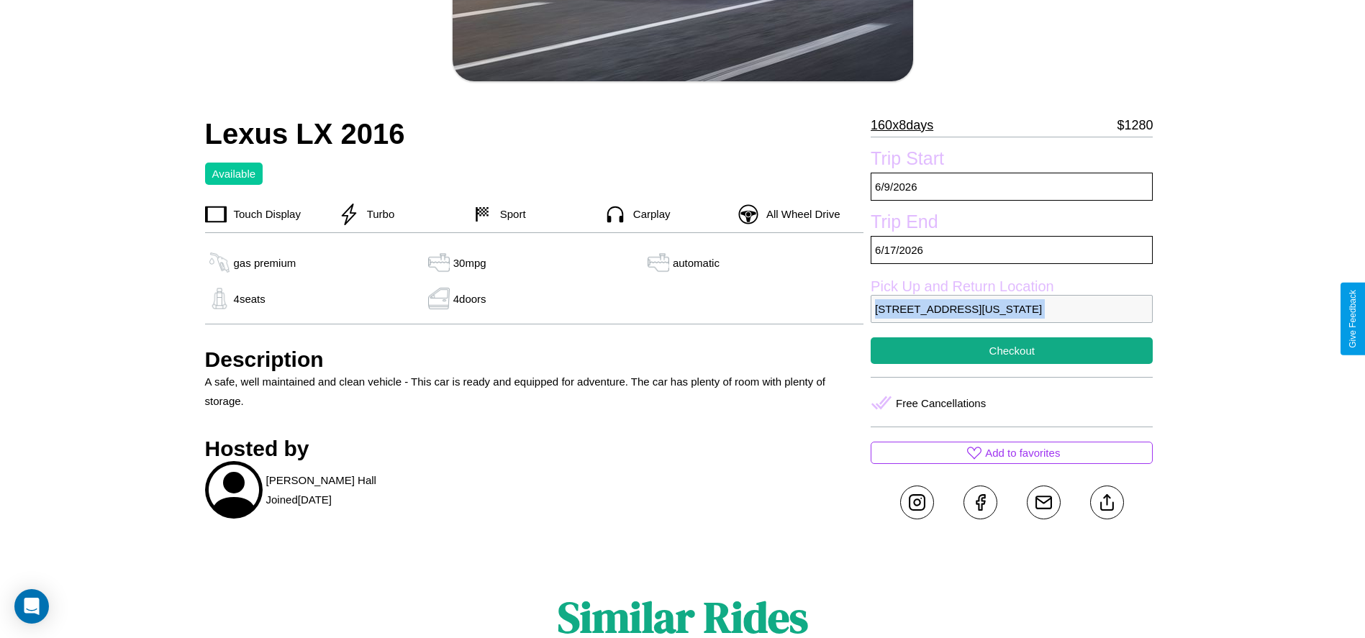
click at [1012, 319] on p "1055 Elm Street San Francisco California 46246 United States" at bounding box center [1012, 309] width 282 height 28
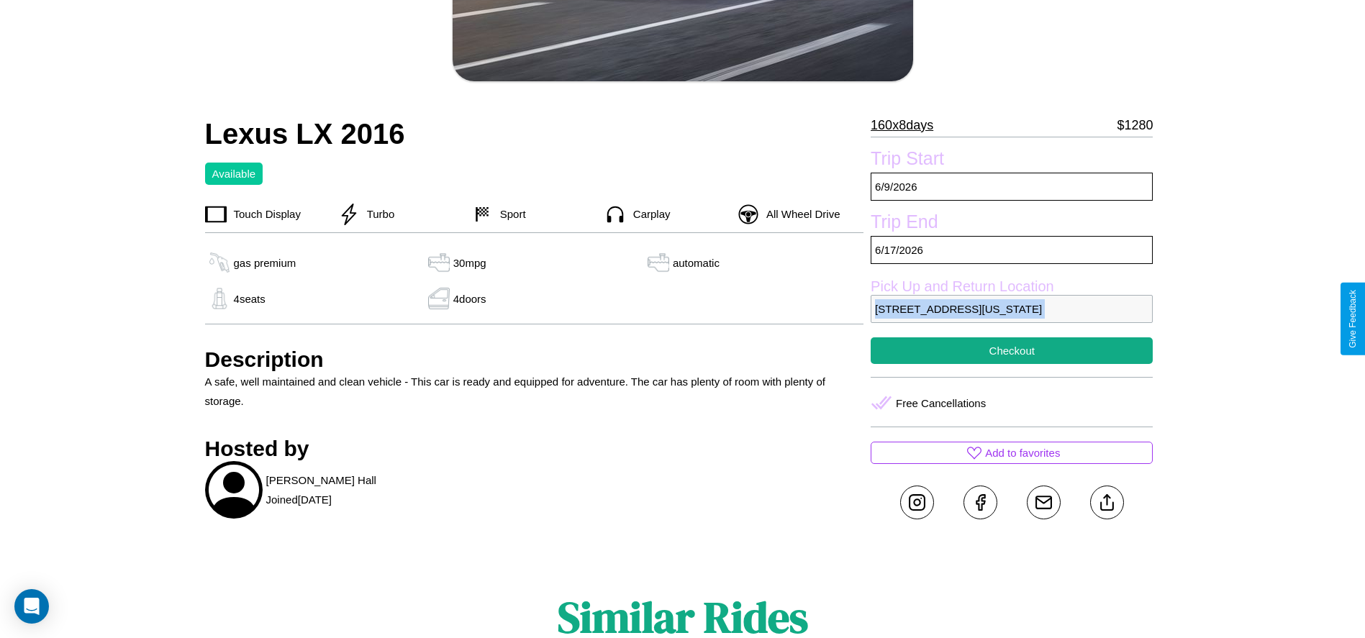
click at [1012, 319] on p "1055 Elm Street San Francisco California 46246 United States" at bounding box center [1012, 309] width 282 height 28
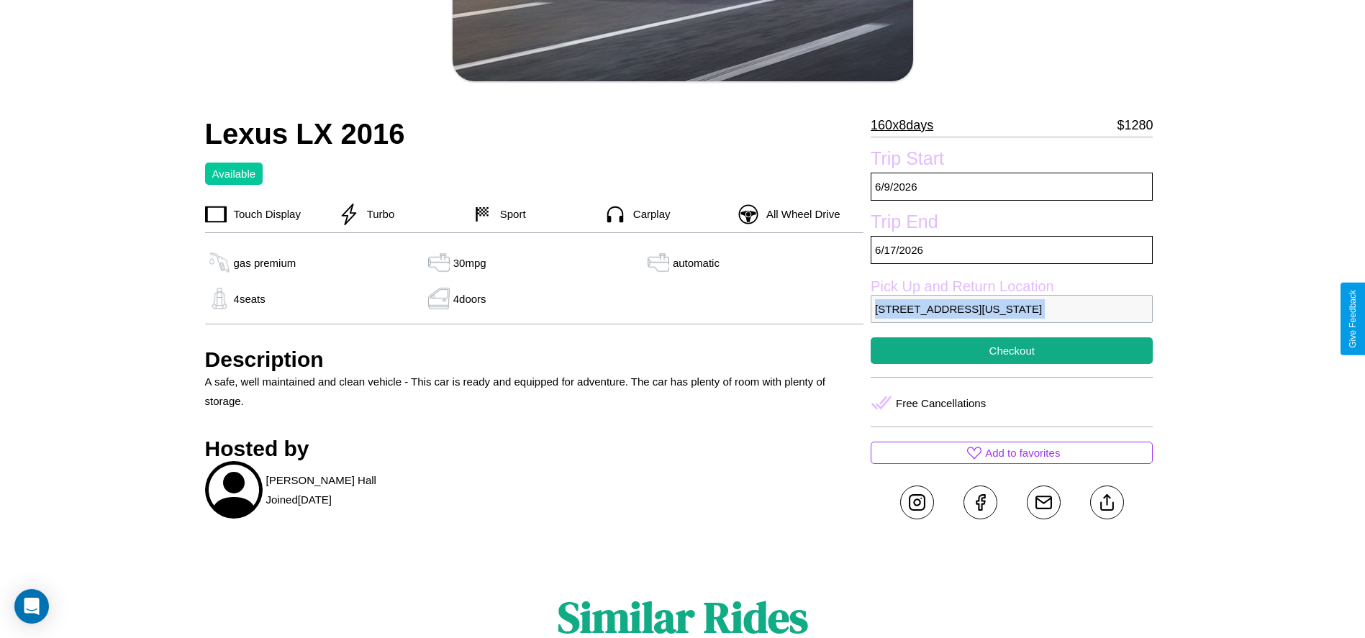
click at [1012, 319] on p "1055 Elm Street San Francisco California 46246 United States" at bounding box center [1012, 309] width 282 height 28
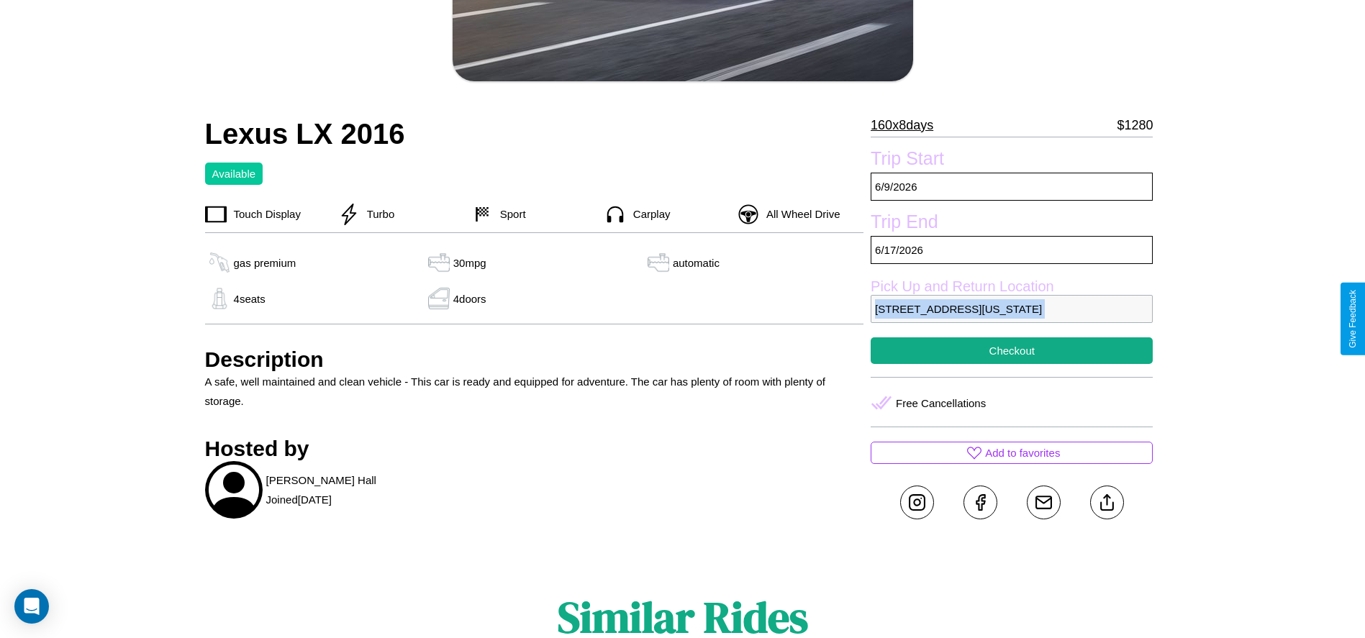
click at [1012, 319] on p "1055 Elm Street San Francisco California 46246 United States" at bounding box center [1012, 309] width 282 height 28
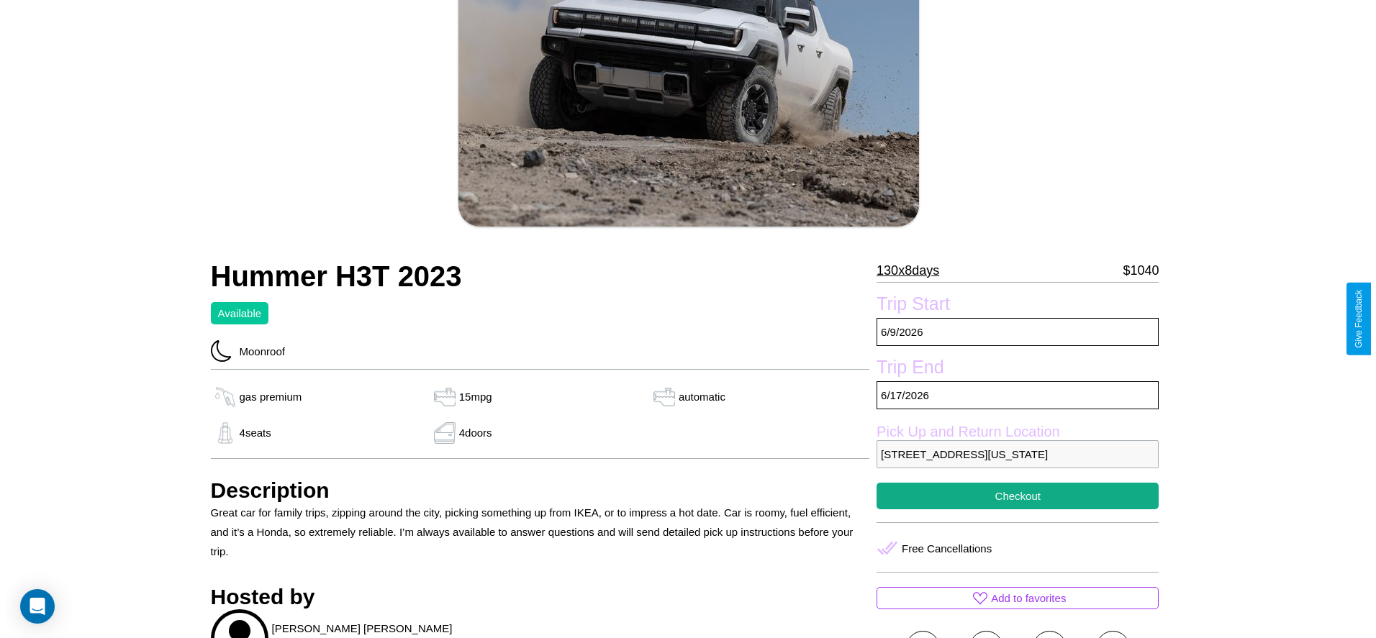
scroll to position [208, 0]
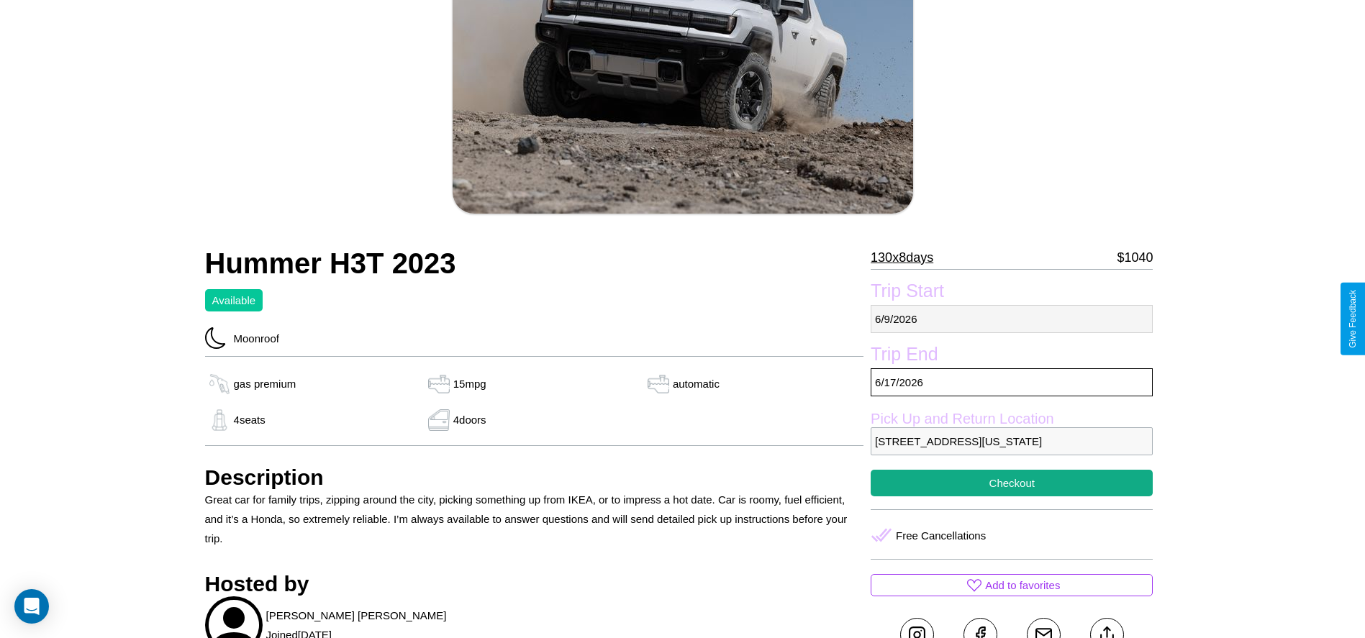
click at [1012, 319] on p "[DATE]" at bounding box center [1012, 319] width 282 height 28
select select "*"
select select "****"
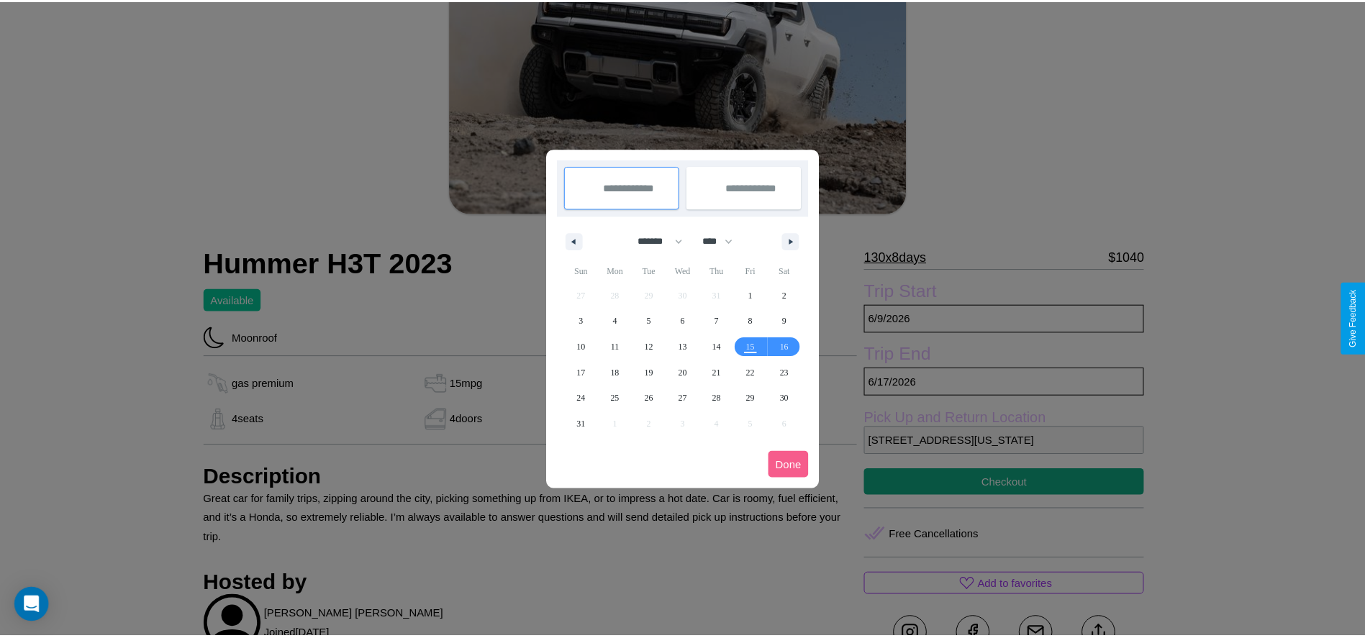
scroll to position [0, 0]
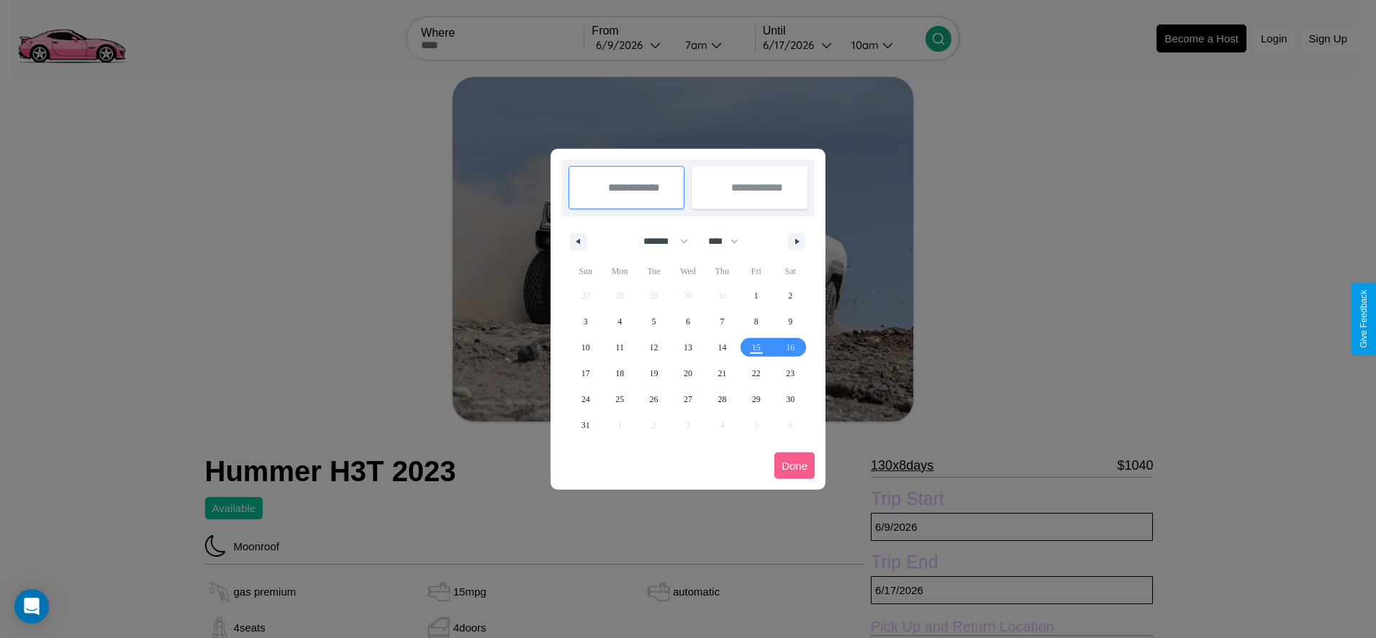
click at [632, 45] on div at bounding box center [688, 319] width 1376 height 638
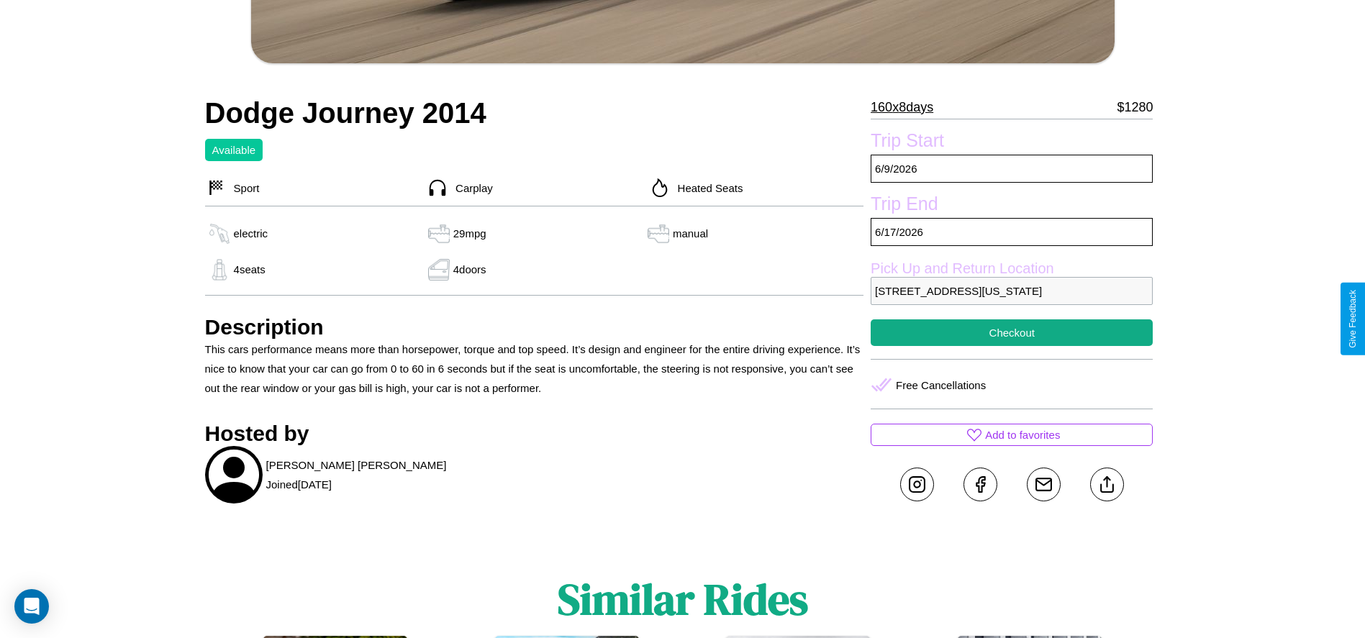
scroll to position [479, 0]
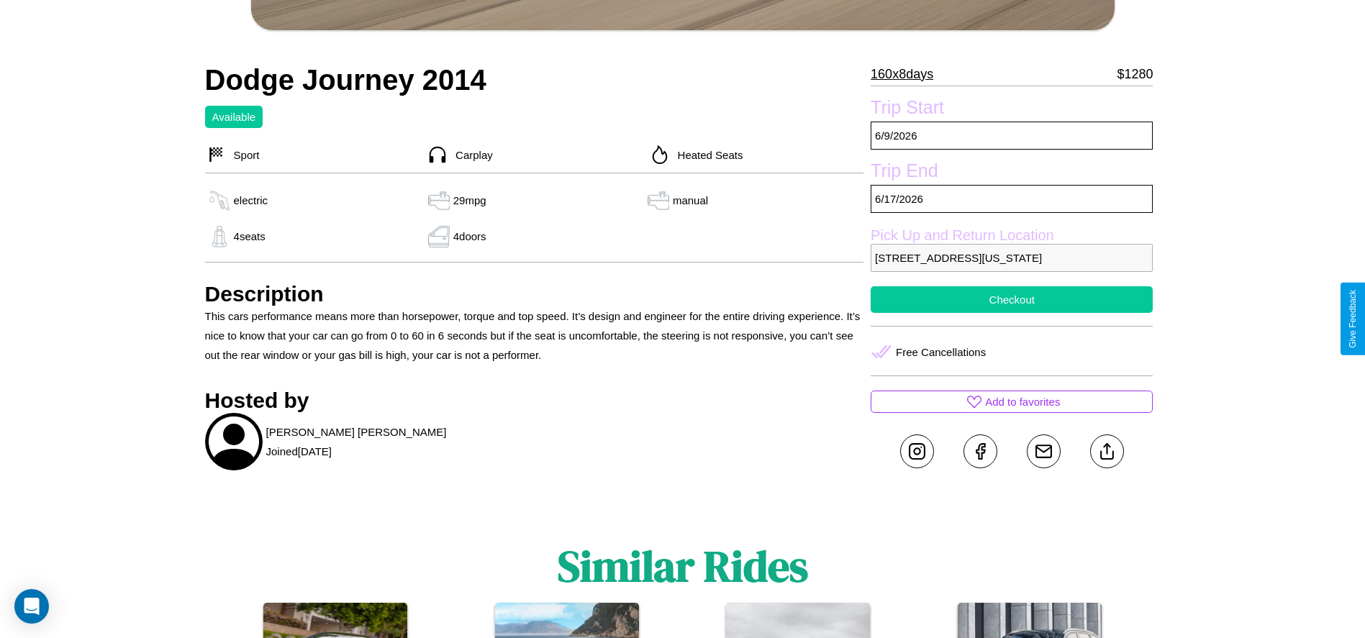
click at [1012, 313] on button "Checkout" at bounding box center [1012, 299] width 282 height 27
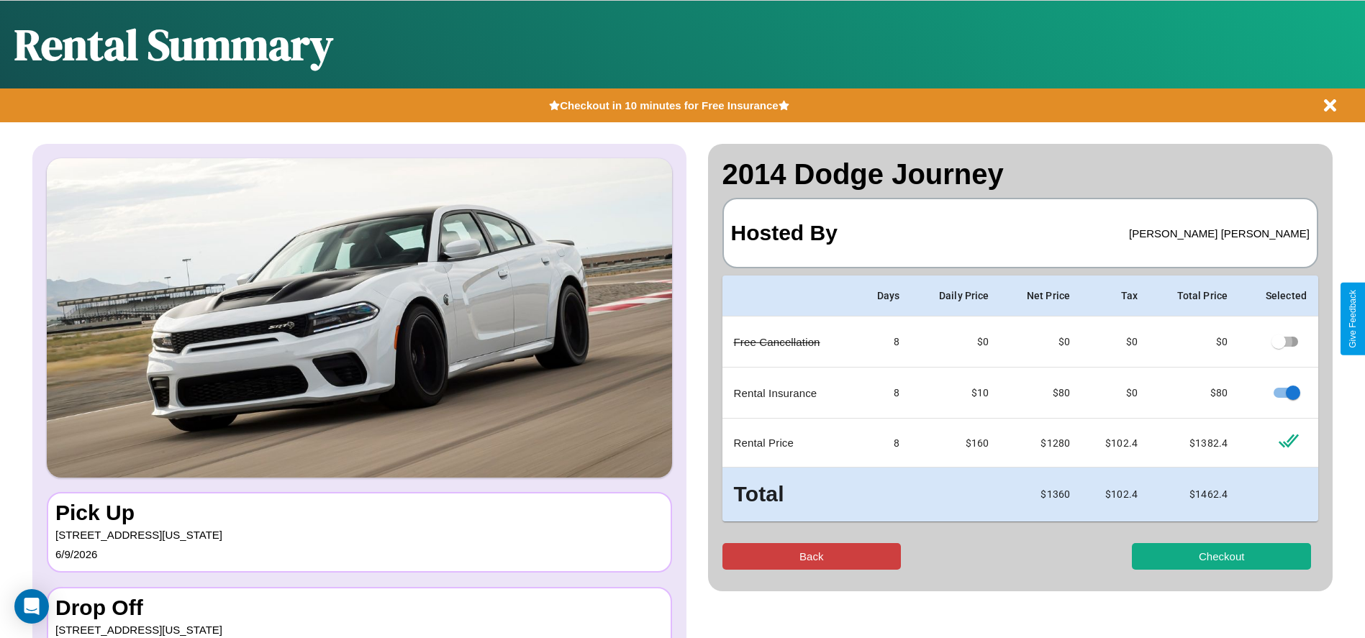
click at [811, 556] on button "Back" at bounding box center [812, 556] width 179 height 27
